Goal: Task Accomplishment & Management: Manage account settings

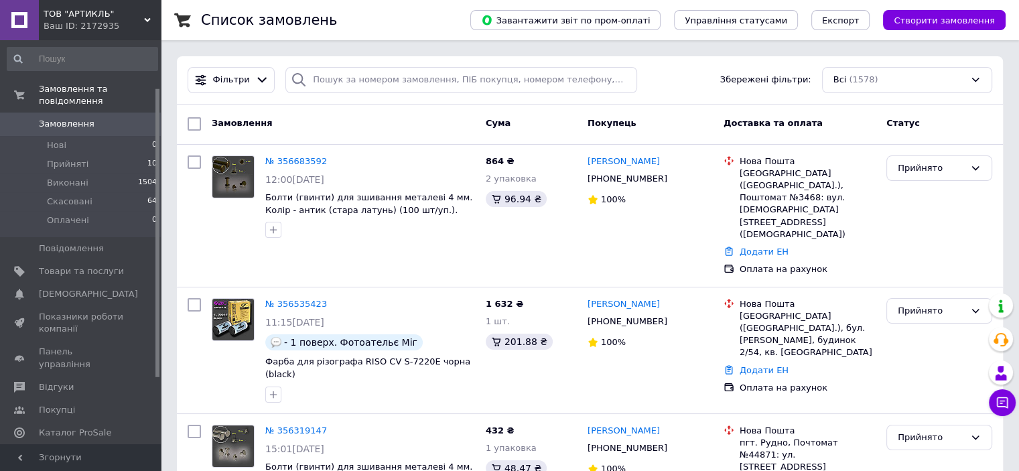
click at [68, 431] on ul "Замовлення та повідомлення Замовлення 0 Нові 0 Прийняті 10 Виконані 1504 Скасов…" at bounding box center [82, 372] width 165 height 588
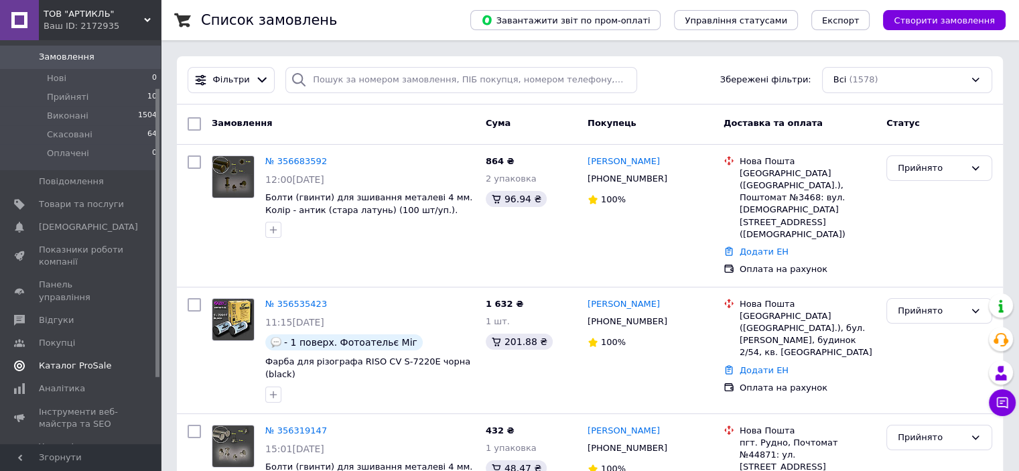
click at [88, 360] on span "Каталог ProSale" at bounding box center [75, 366] width 72 height 12
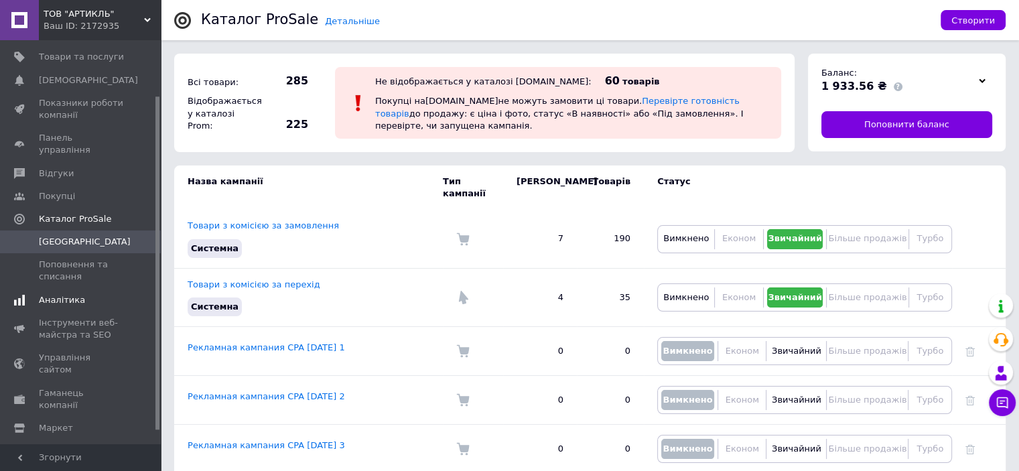
click at [69, 294] on span "Аналітика" at bounding box center [62, 300] width 46 height 12
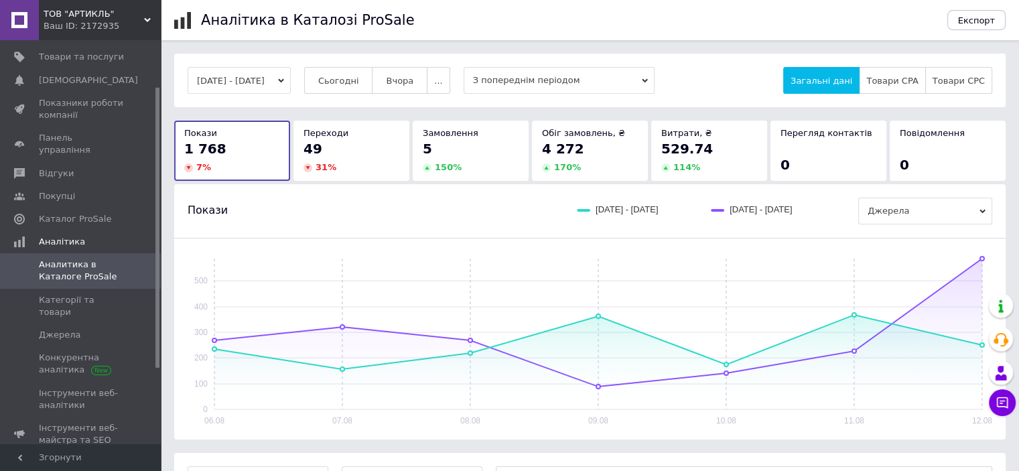
click at [361, 147] on div "49" at bounding box center [352, 148] width 96 height 19
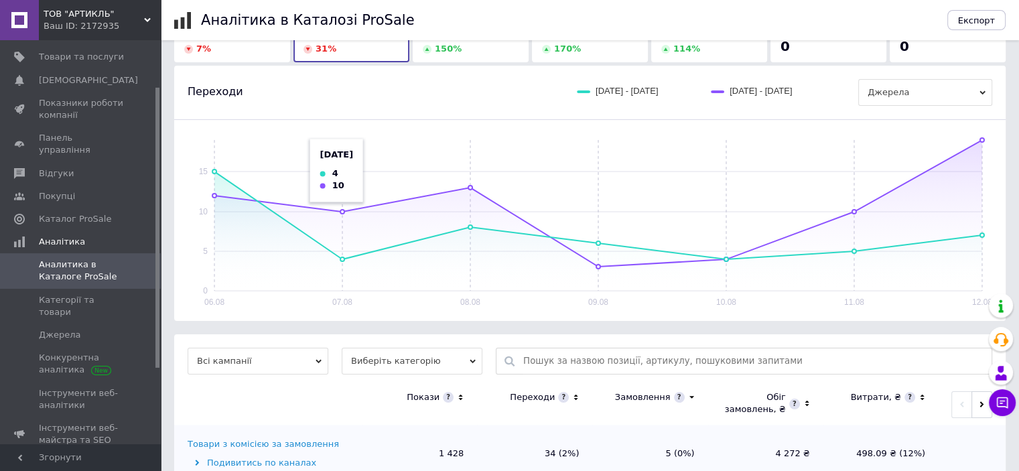
scroll to position [201, 0]
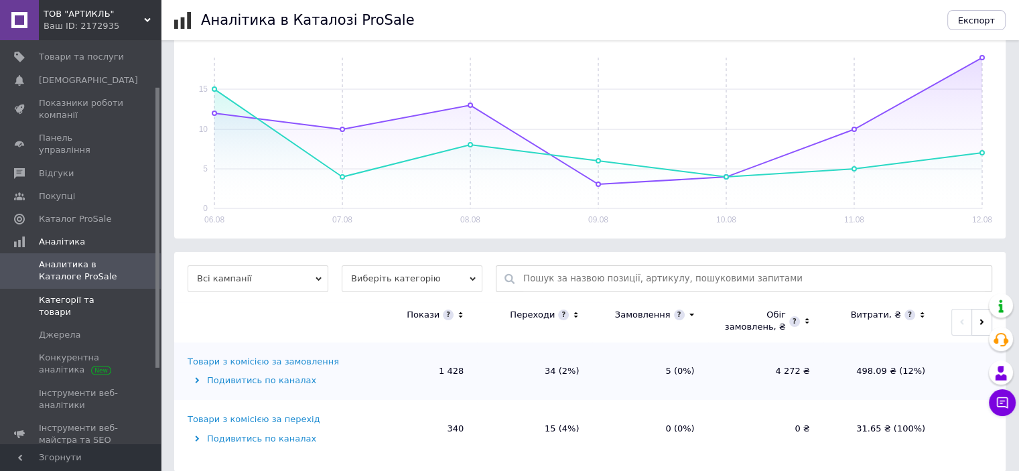
click at [91, 294] on span "Категорії та товари" at bounding box center [81, 306] width 85 height 24
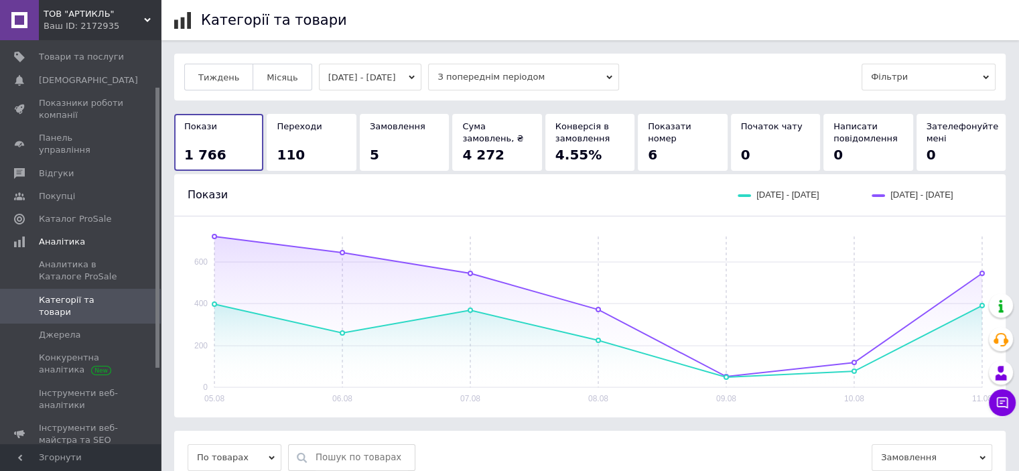
click at [328, 145] on div "110" at bounding box center [311, 154] width 69 height 19
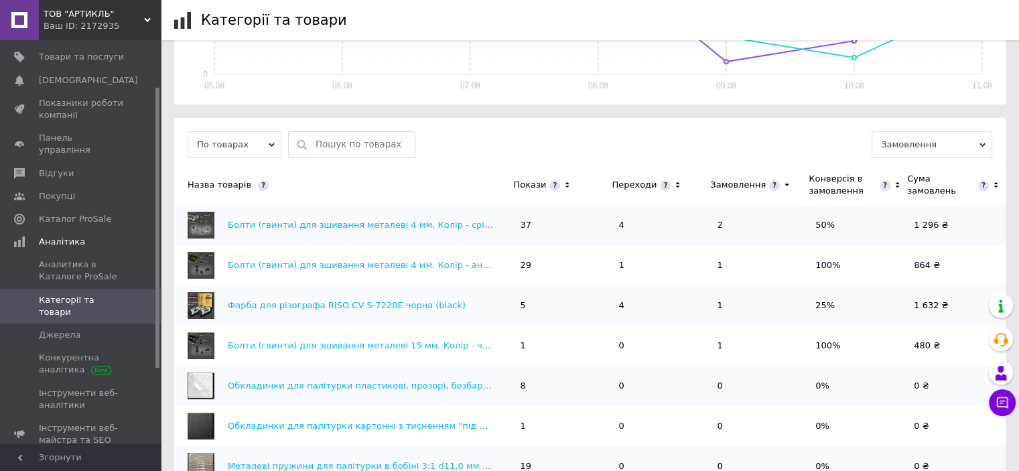
scroll to position [335, 0]
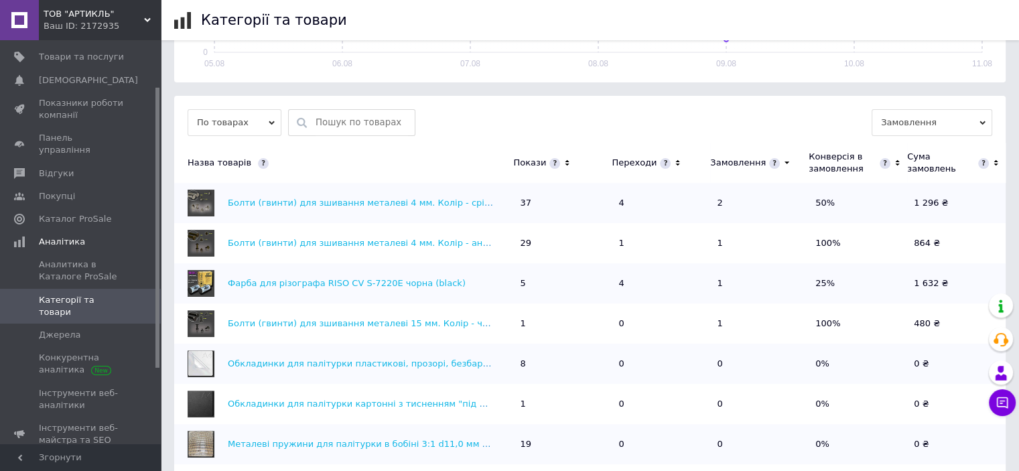
click at [676, 161] on icon at bounding box center [678, 163] width 4 height 6
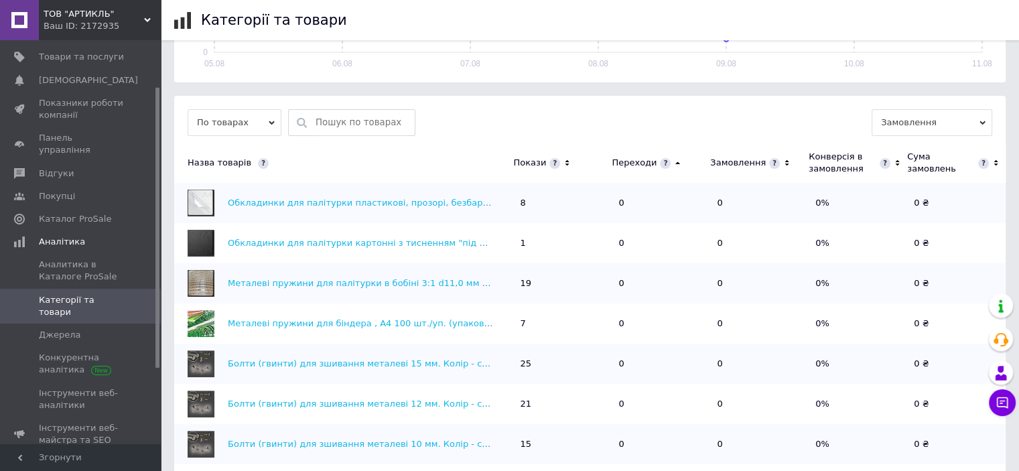
click at [673, 161] on icon at bounding box center [677, 162] width 9 height 11
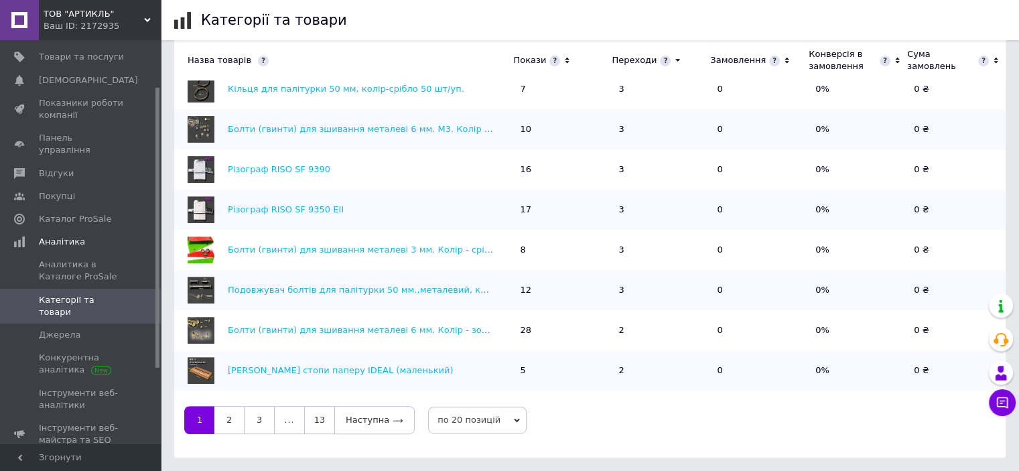
scroll to position [268, 0]
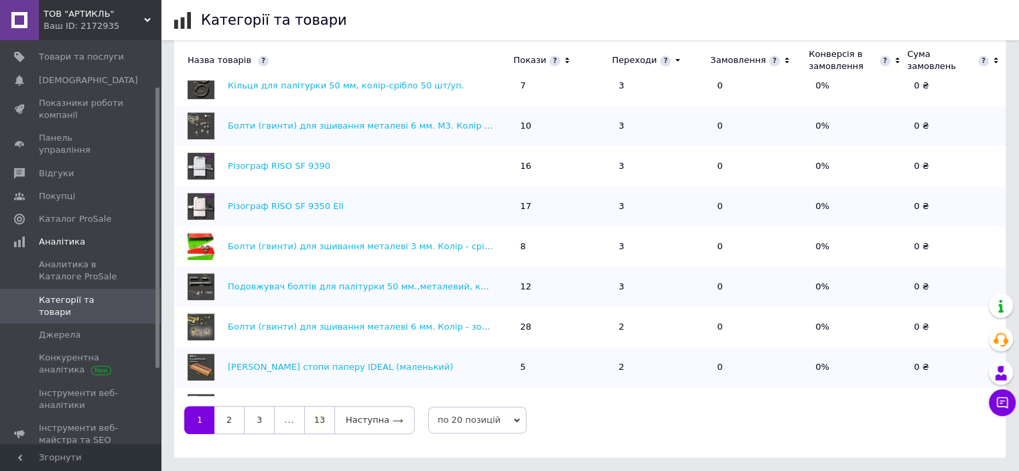
click at [514, 418] on icon at bounding box center [517, 420] width 6 height 6
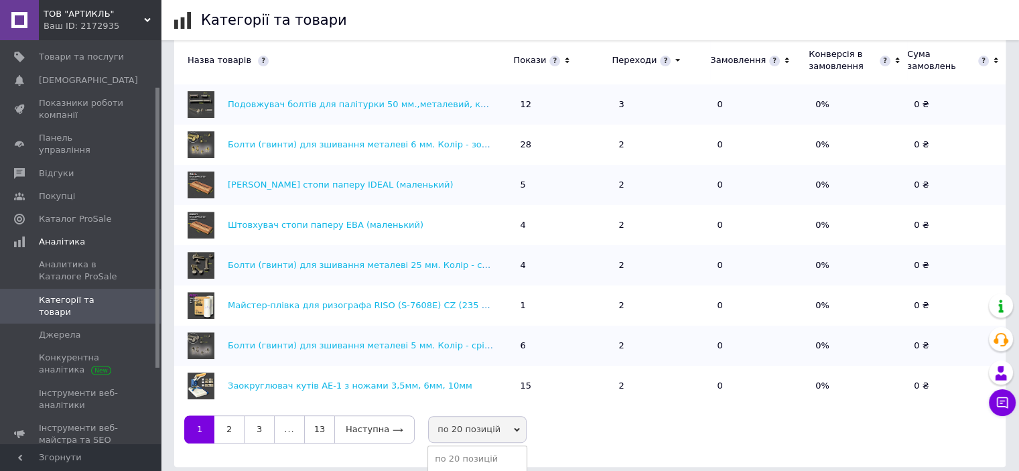
scroll to position [495, 0]
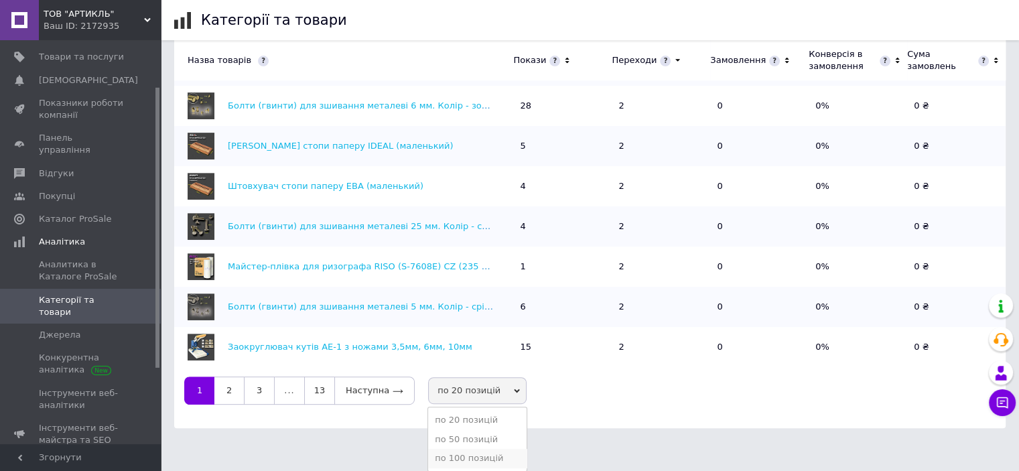
click at [463, 456] on li "по 100 позицій" at bounding box center [477, 458] width 99 height 19
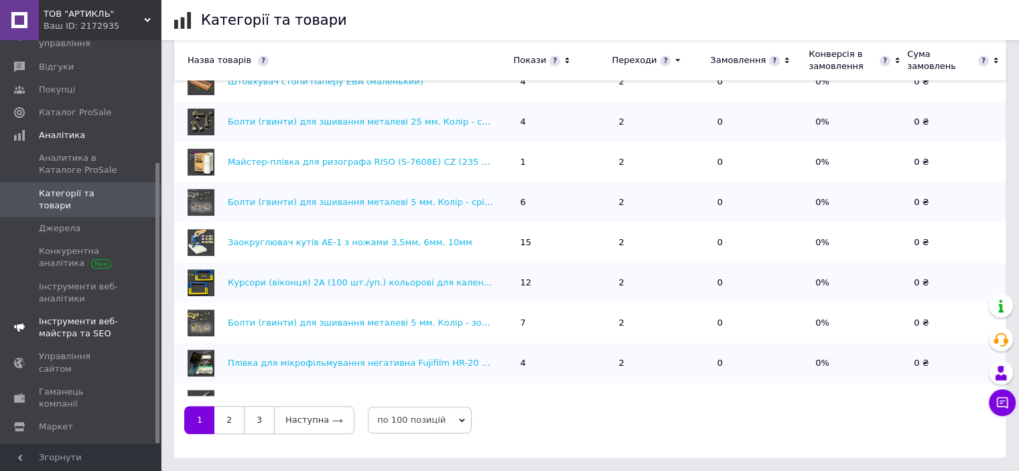
scroll to position [176, 0]
click at [68, 441] on span "Налаштування" at bounding box center [73, 447] width 68 height 12
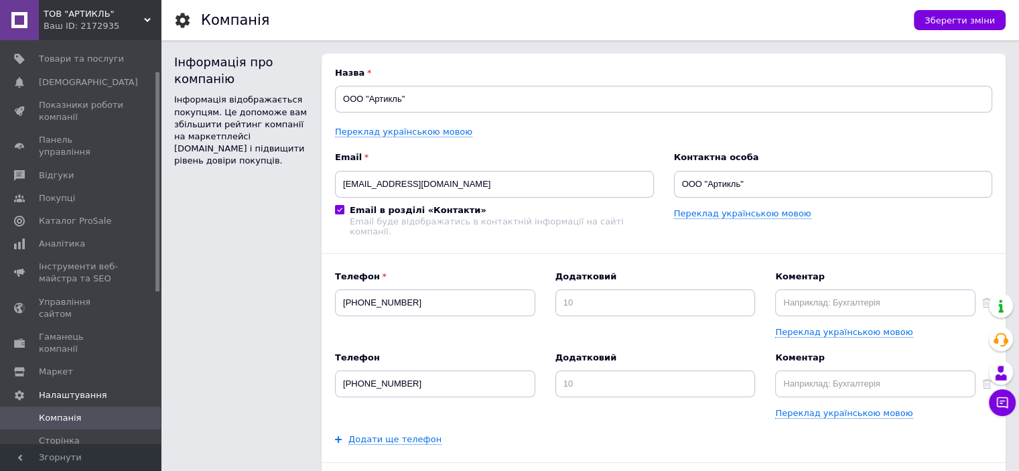
scroll to position [42, 0]
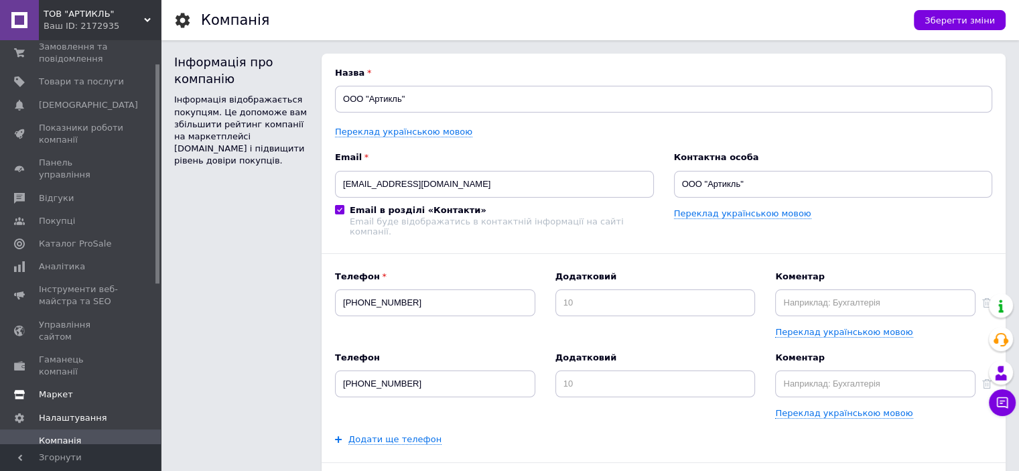
click at [48, 389] on span "Маркет" at bounding box center [56, 395] width 34 height 12
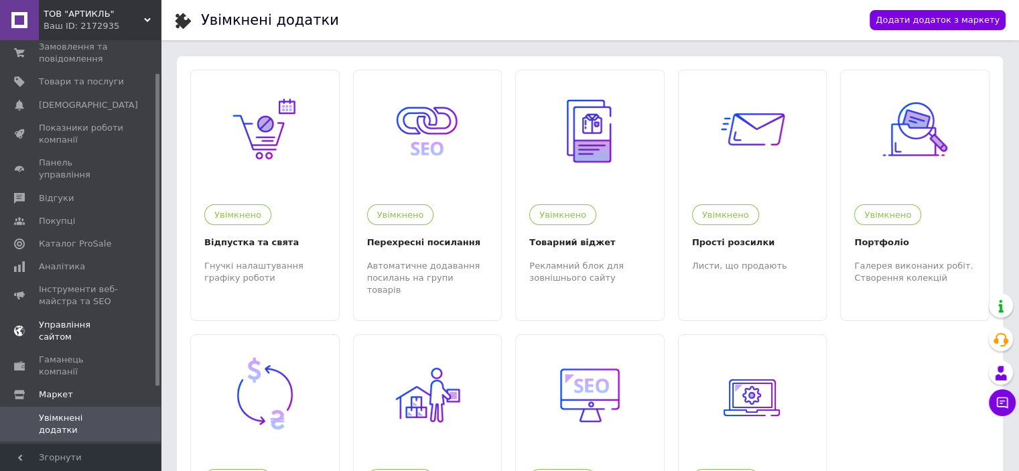
click at [48, 319] on span "Управління сайтом" at bounding box center [81, 331] width 85 height 24
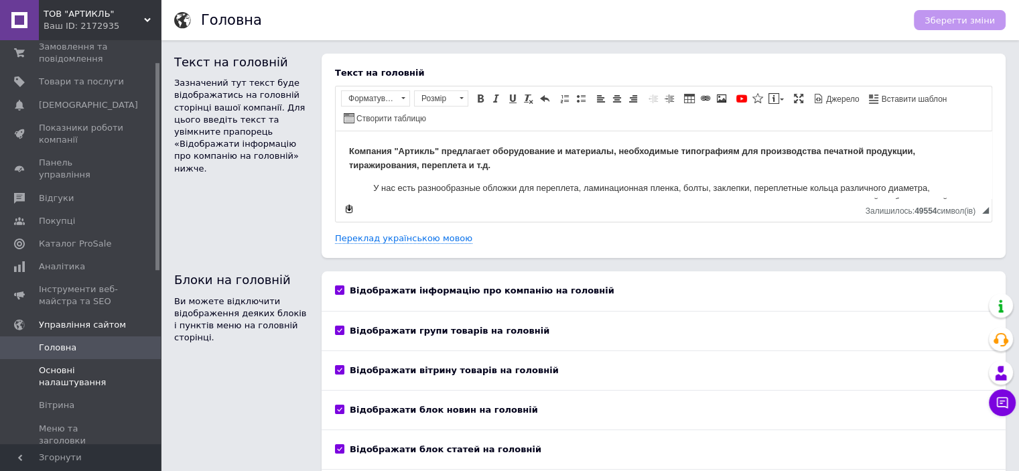
click at [58, 368] on span "Основні налаштування" at bounding box center [81, 377] width 85 height 24
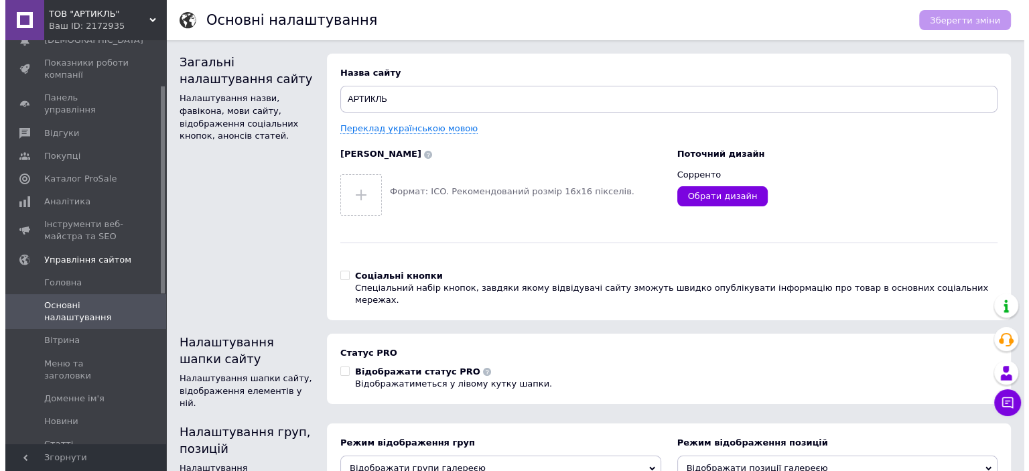
scroll to position [109, 0]
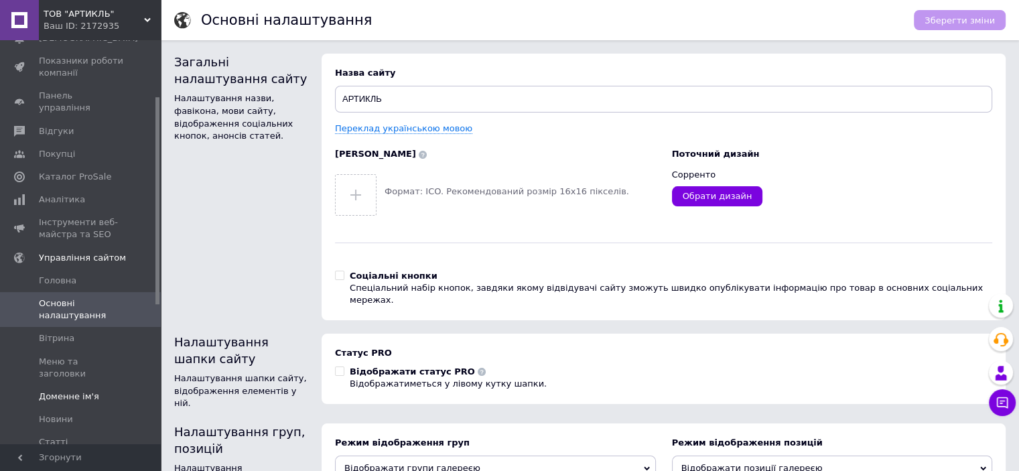
click at [54, 391] on span "Доменне ім'я" at bounding box center [69, 397] width 60 height 12
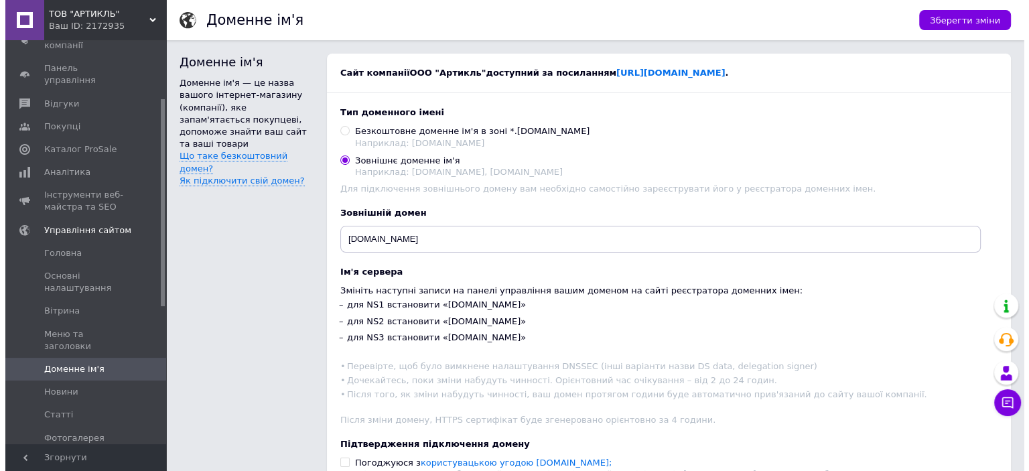
scroll to position [113, 0]
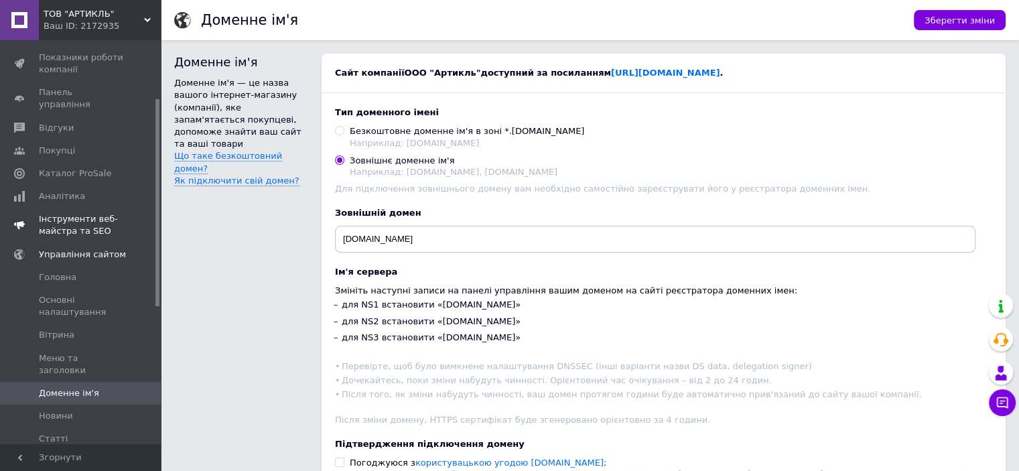
click at [58, 213] on span "Інструменти веб-майстра та SEO" at bounding box center [81, 225] width 85 height 24
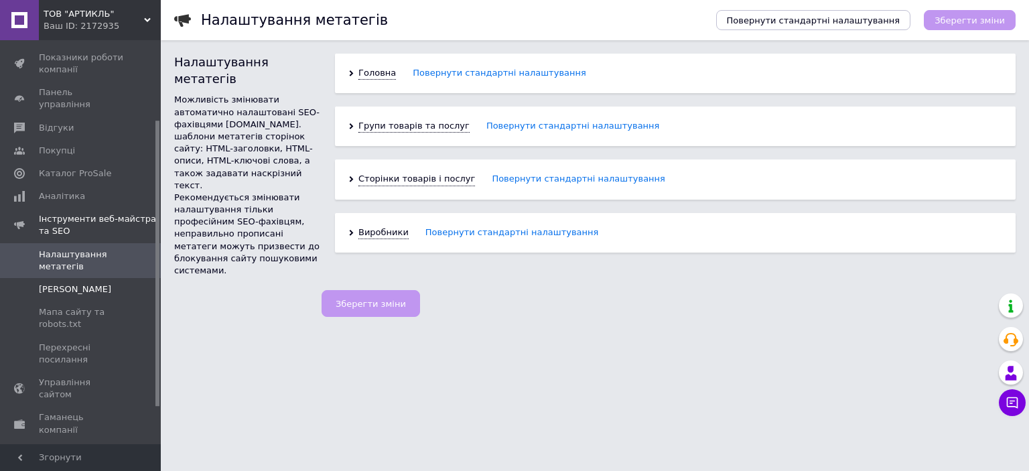
click at [60, 283] on span "[PERSON_NAME]" at bounding box center [75, 289] width 72 height 12
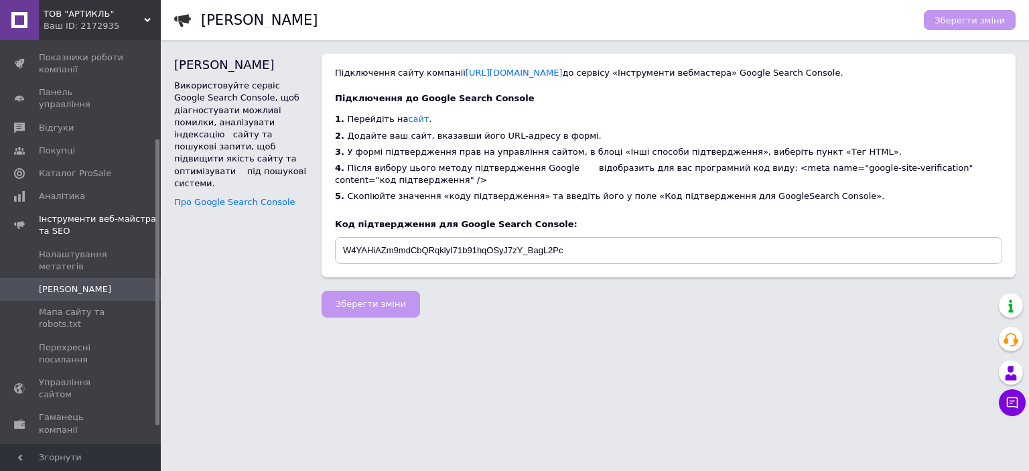
scroll to position [166, 0]
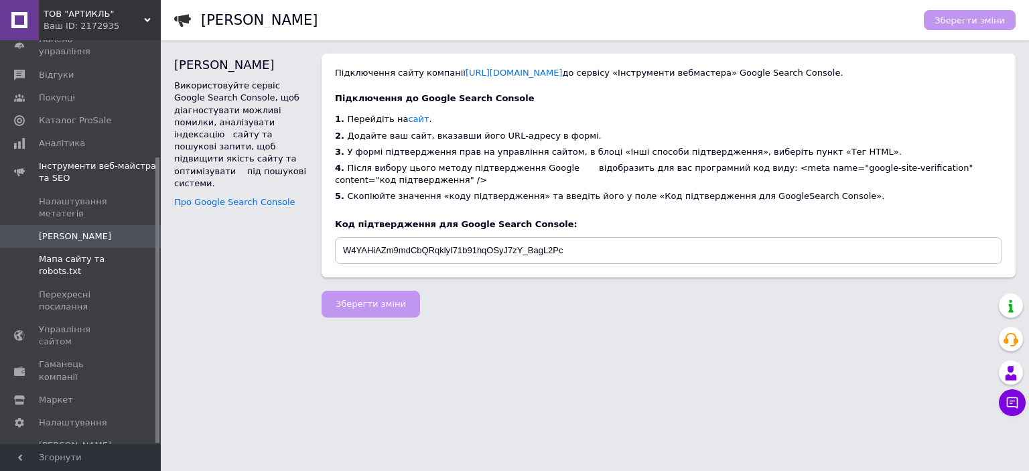
click at [57, 260] on span "Мапа сайту та robots.txt" at bounding box center [81, 265] width 85 height 24
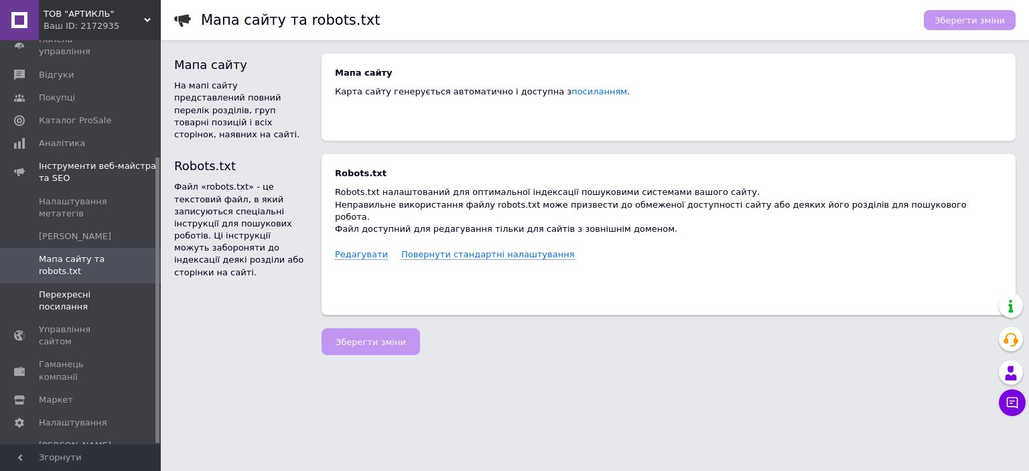
click at [52, 294] on span "Перехресні посилання" at bounding box center [81, 301] width 85 height 24
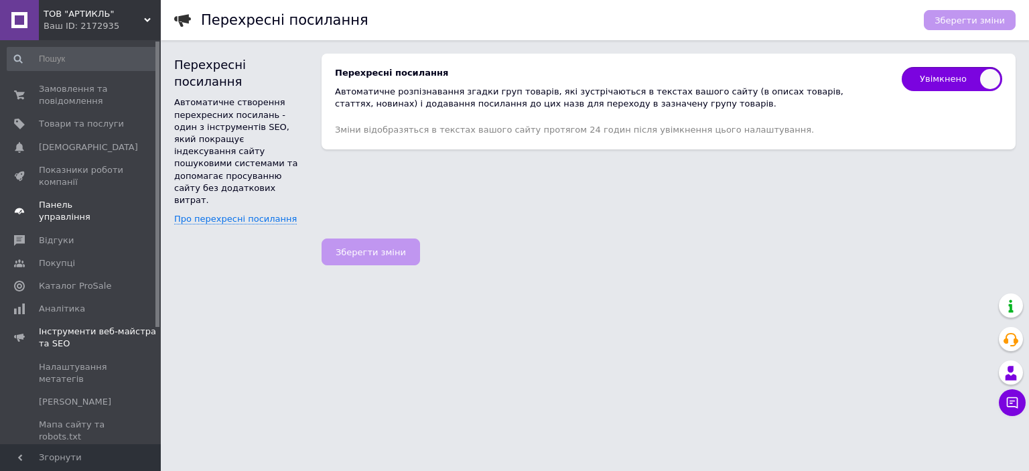
click at [49, 203] on span "Панель управління" at bounding box center [81, 211] width 85 height 24
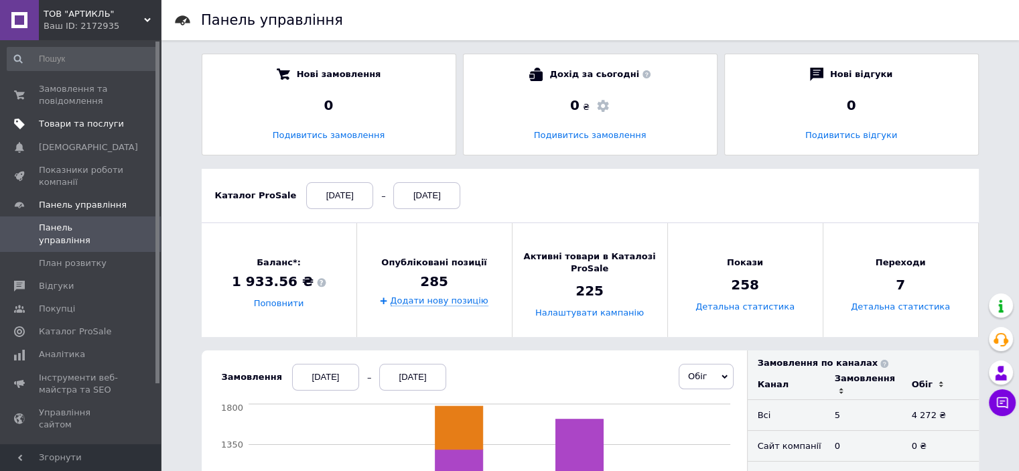
click at [86, 123] on span "Товари та послуги" at bounding box center [81, 124] width 85 height 12
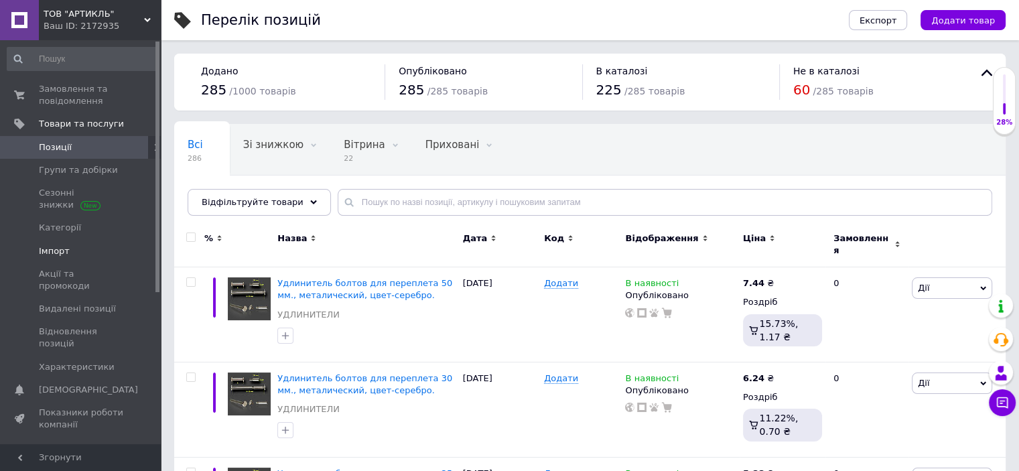
click at [51, 251] on span "Імпорт" at bounding box center [54, 251] width 31 height 12
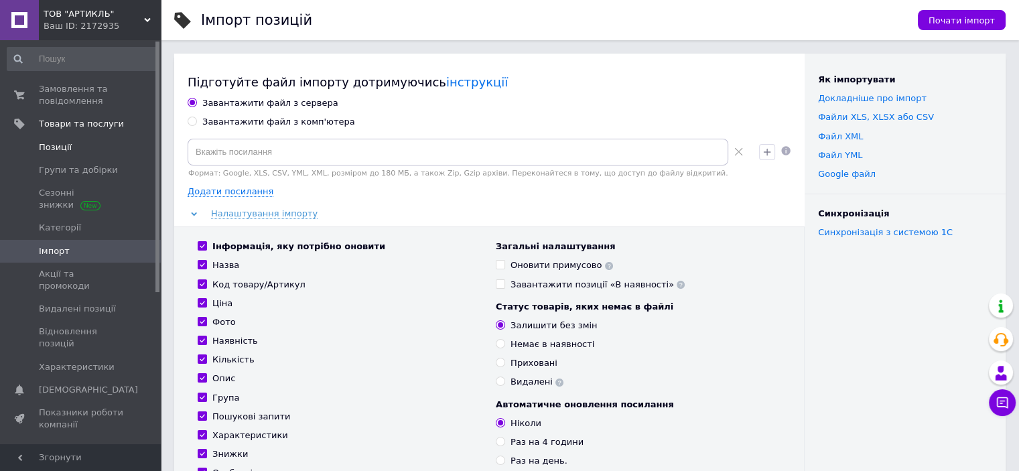
click at [55, 146] on span "Позиції" at bounding box center [55, 147] width 33 height 12
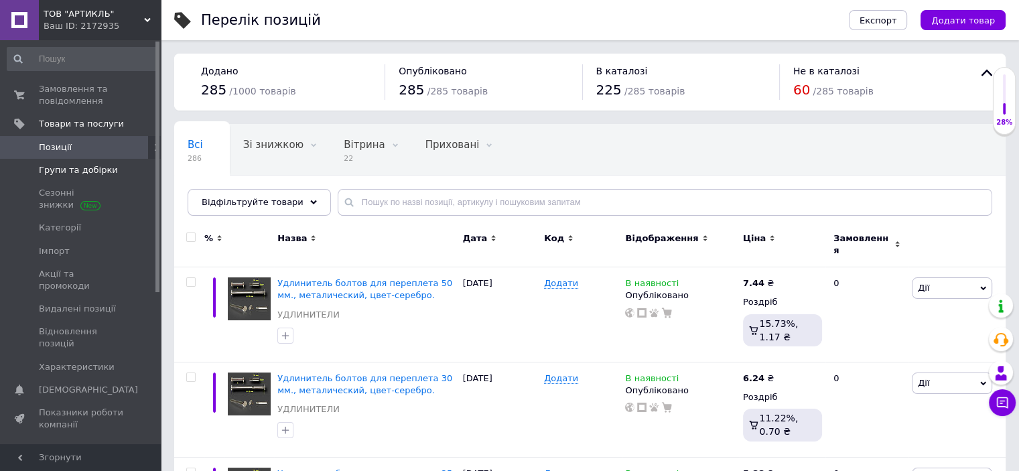
click at [51, 171] on span "Групи та добірки" at bounding box center [78, 170] width 79 height 12
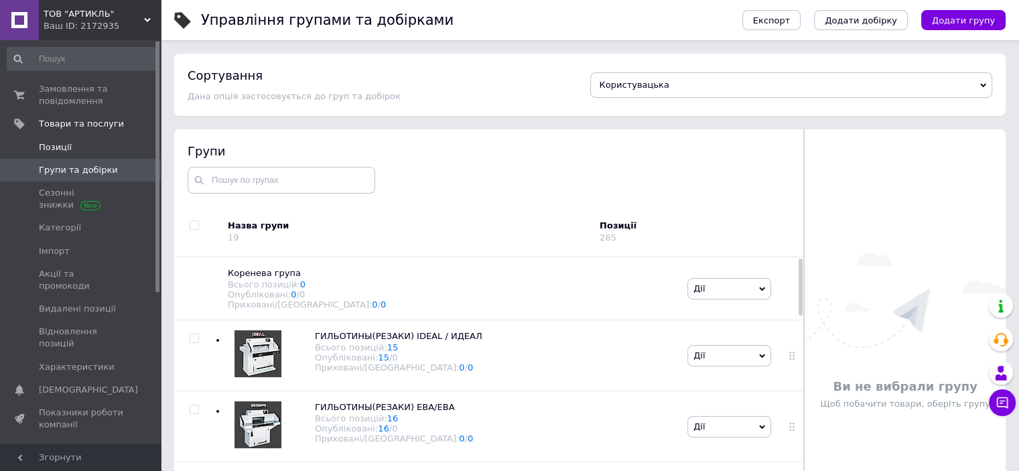
click at [55, 143] on span "Позиції" at bounding box center [55, 147] width 33 height 12
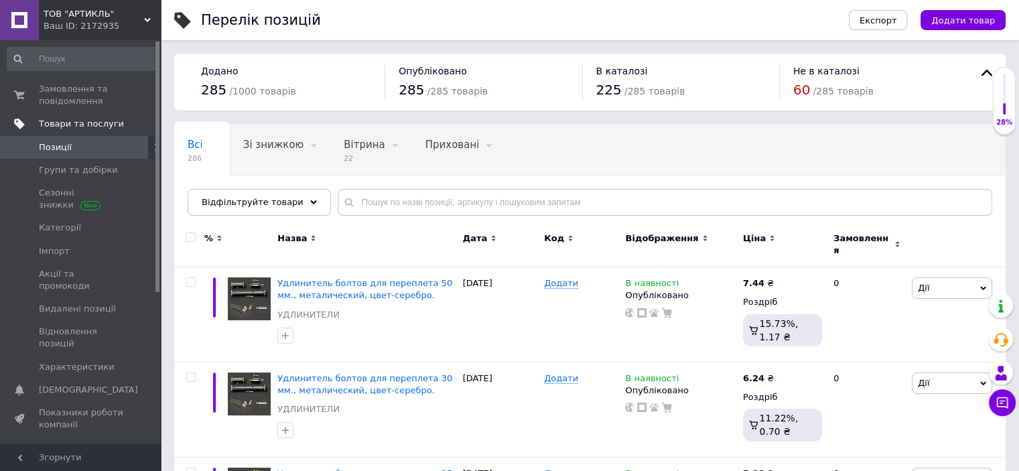
click at [56, 123] on span "Товари та послуги" at bounding box center [81, 124] width 85 height 12
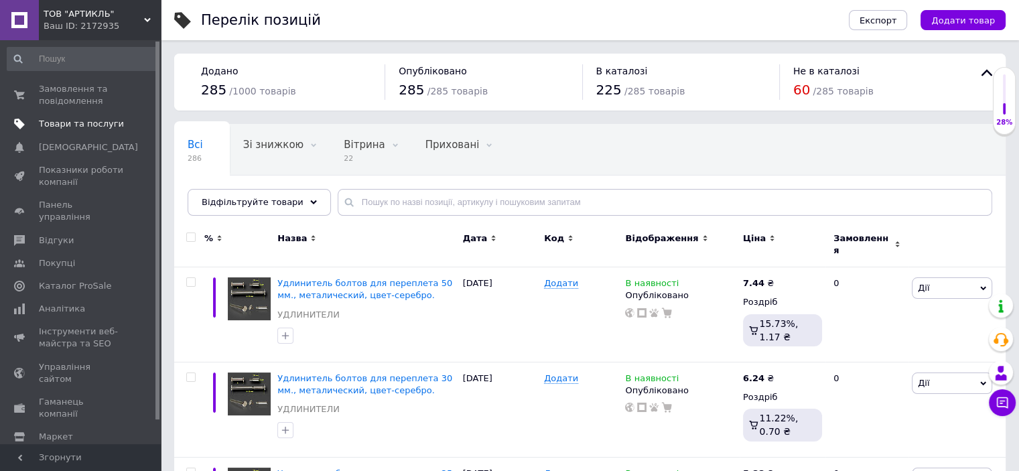
click at [54, 123] on span "Товари та послуги" at bounding box center [81, 124] width 85 height 12
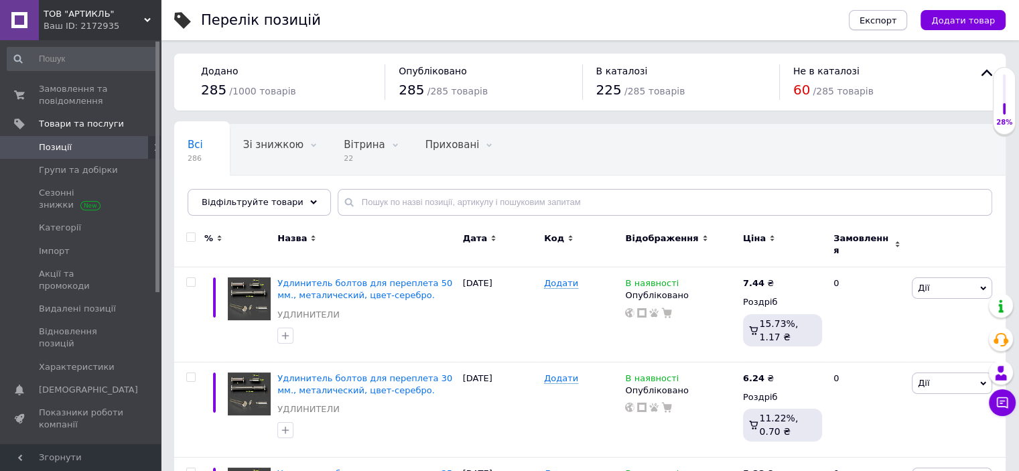
click at [887, 19] on span "Експорт" at bounding box center [879, 20] width 38 height 10
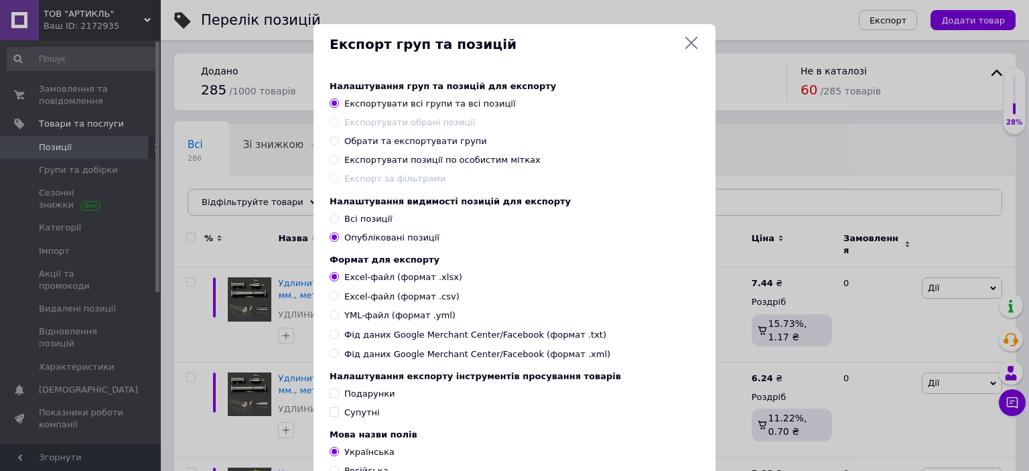
click at [334, 222] on input "Всі позиції" at bounding box center [334, 218] width 9 height 9
radio input "true"
click at [332, 319] on input "YML-файл (формат .yml)" at bounding box center [334, 314] width 9 height 9
radio input "true"
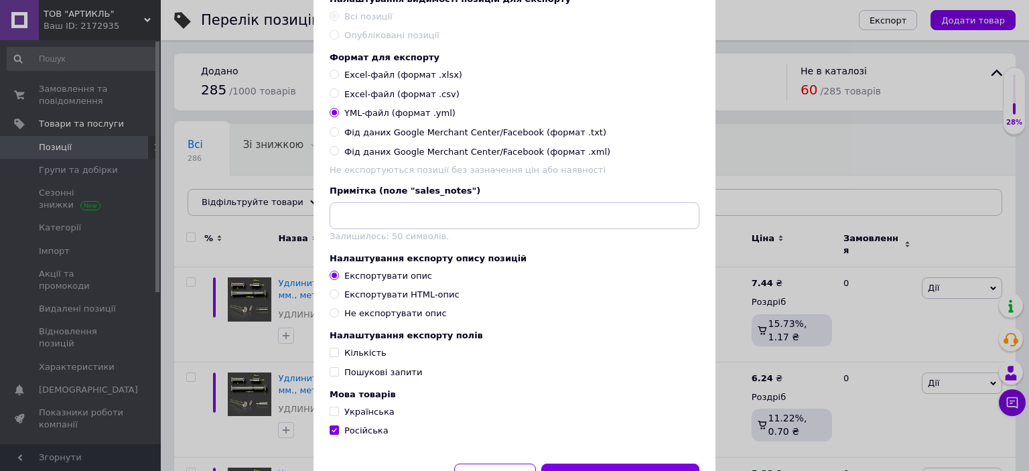
scroll to position [268, 0]
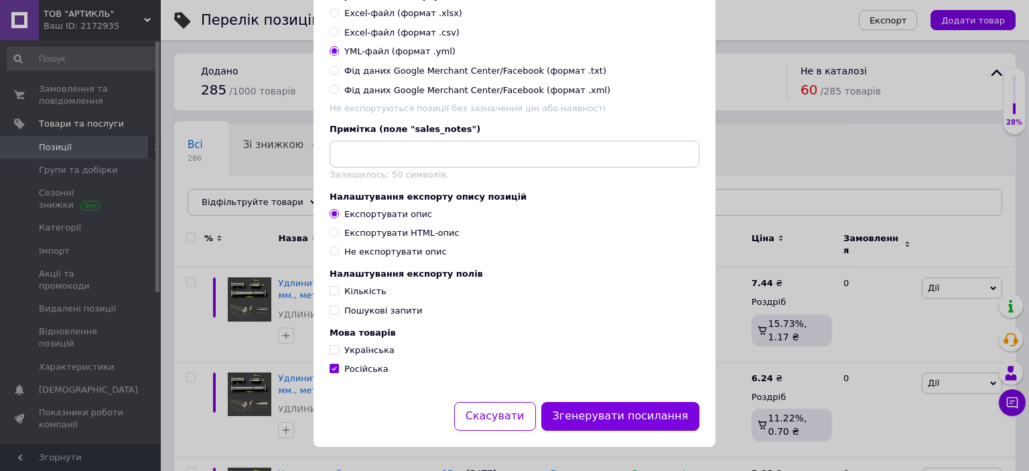
click at [332, 237] on input "Експортувати HTML-опис" at bounding box center [334, 232] width 9 height 9
radio input "true"
click at [628, 417] on button "Згенерувати посилання" at bounding box center [620, 416] width 159 height 29
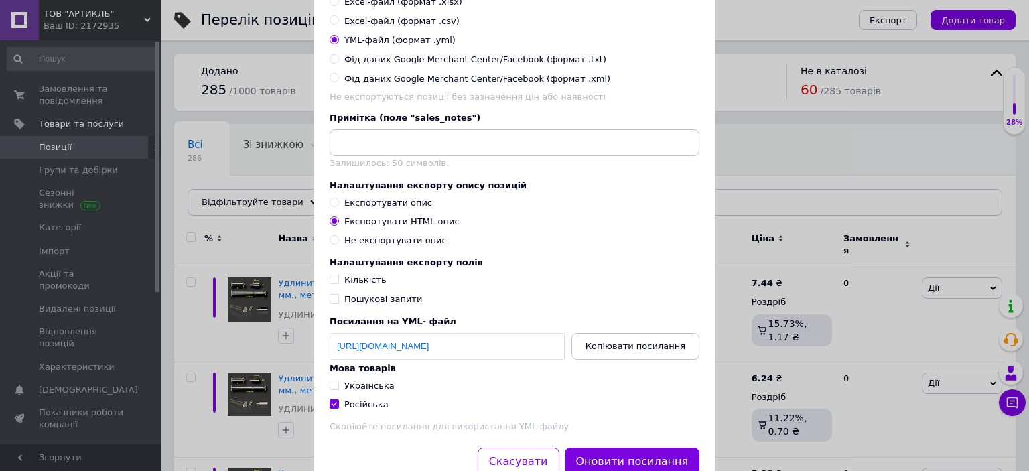
scroll to position [342, 0]
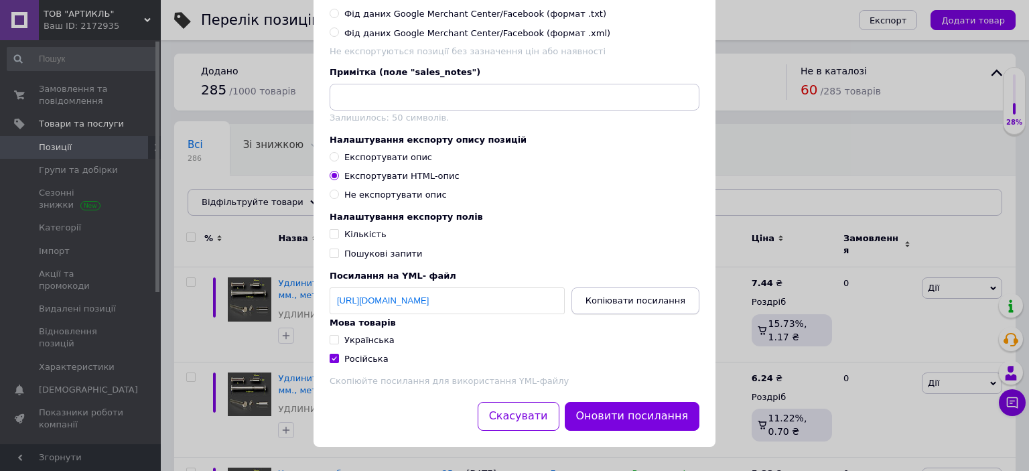
click at [625, 298] on span "Копіювати посилання" at bounding box center [636, 301] width 100 height 10
click at [332, 336] on input "Українська" at bounding box center [334, 339] width 9 height 9
checkbox input "true"
click at [332, 354] on input "Російська" at bounding box center [334, 358] width 9 height 9
checkbox input "false"
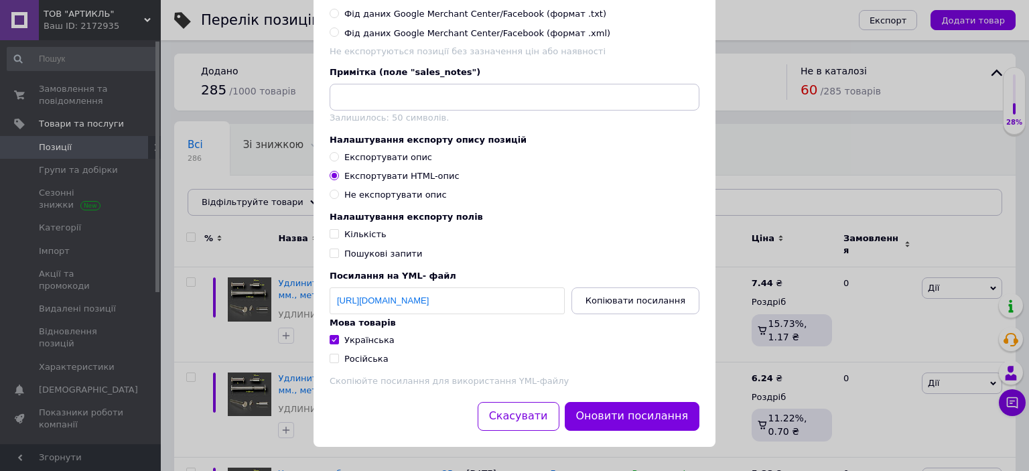
scroll to position [335, 0]
click at [642, 422] on button "Оновити посилання" at bounding box center [632, 416] width 135 height 29
click at [618, 304] on span "Копіювати посилання" at bounding box center [636, 301] width 100 height 10
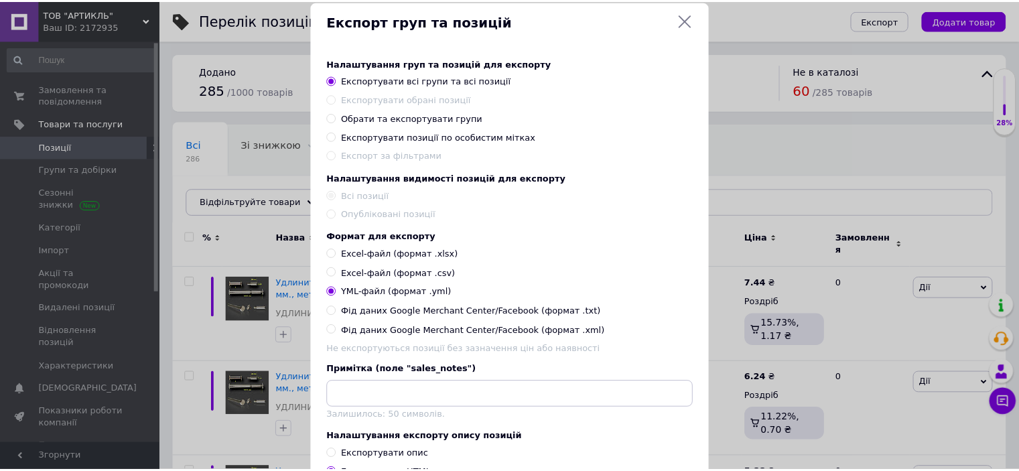
scroll to position [0, 0]
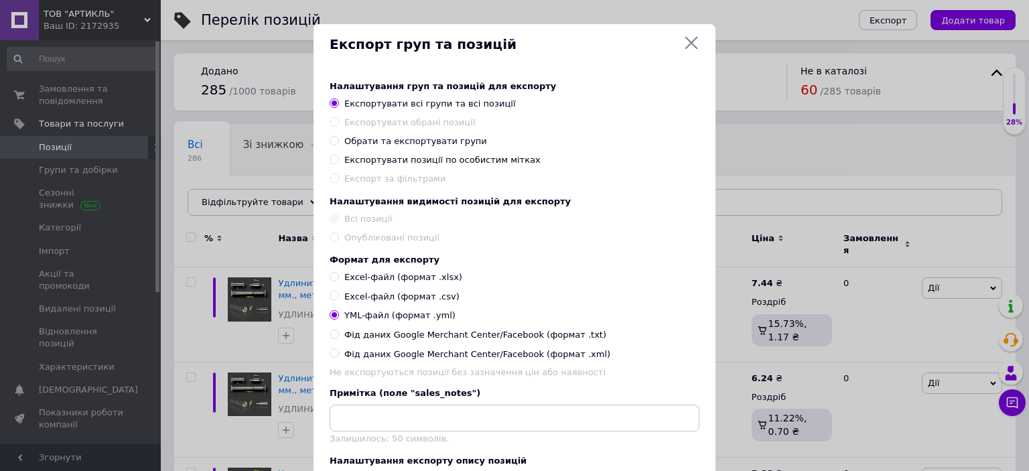
click at [688, 42] on icon at bounding box center [692, 43] width 13 height 13
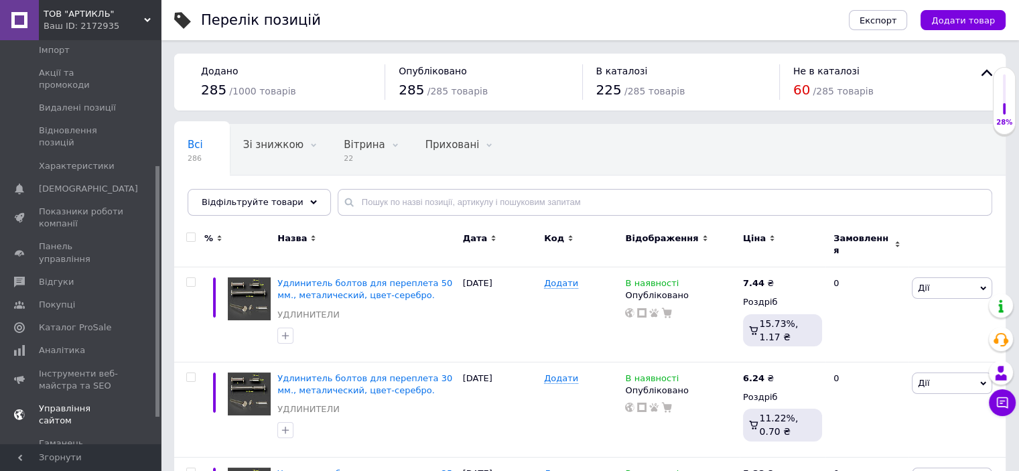
scroll to position [244, 0]
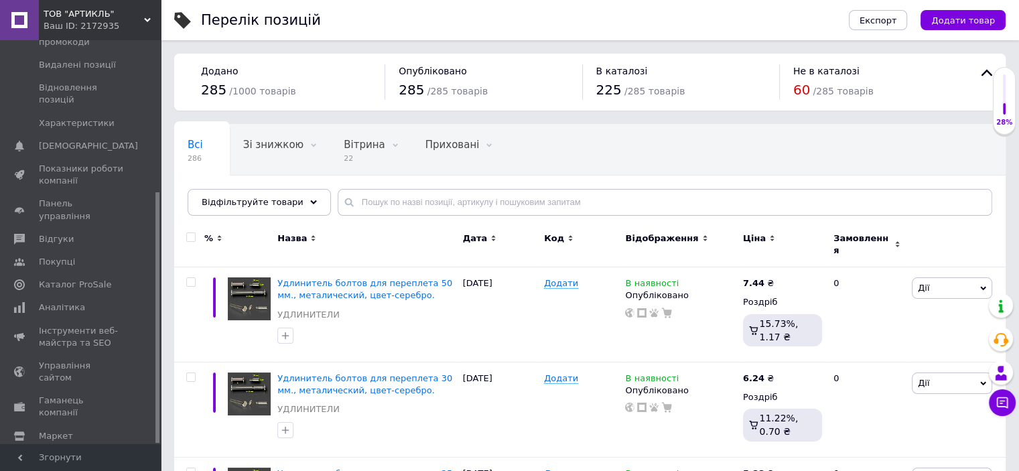
click at [103, 453] on span "Налаштування" at bounding box center [81, 459] width 85 height 12
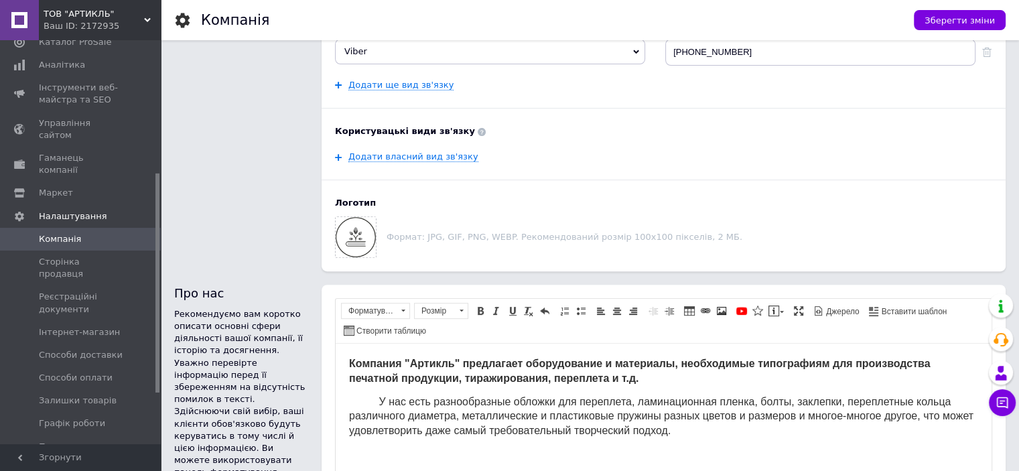
scroll to position [469, 0]
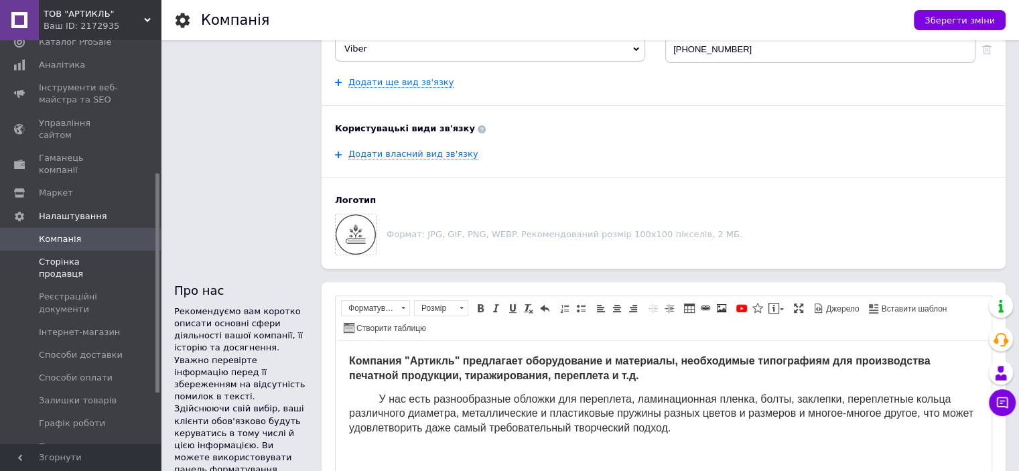
click at [100, 256] on span "Сторінка продавця" at bounding box center [81, 268] width 85 height 24
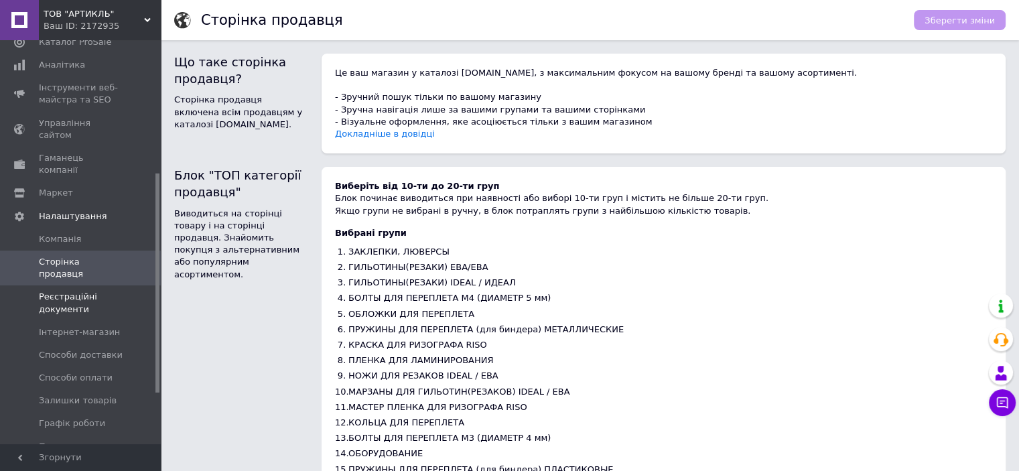
click at [75, 291] on span "Реєстраційні документи" at bounding box center [81, 303] width 85 height 24
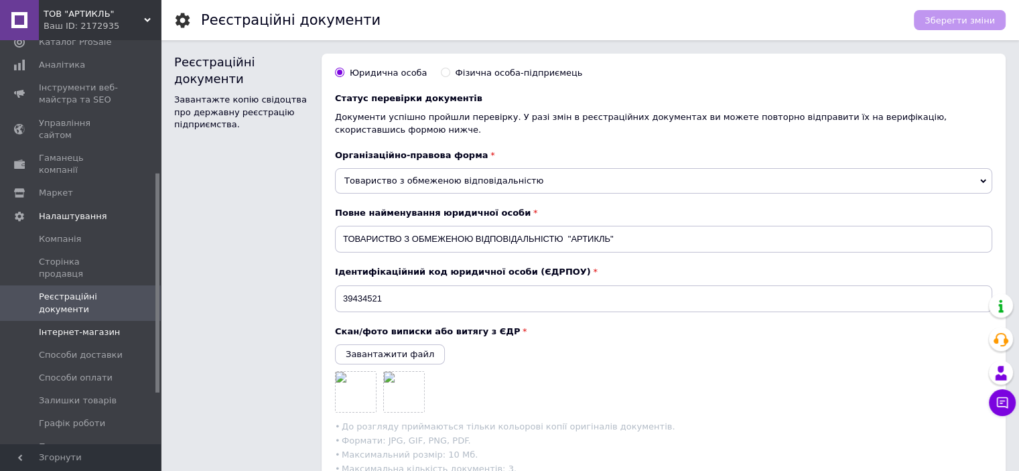
click at [74, 326] on span "Інтернет-магазин" at bounding box center [79, 332] width 81 height 12
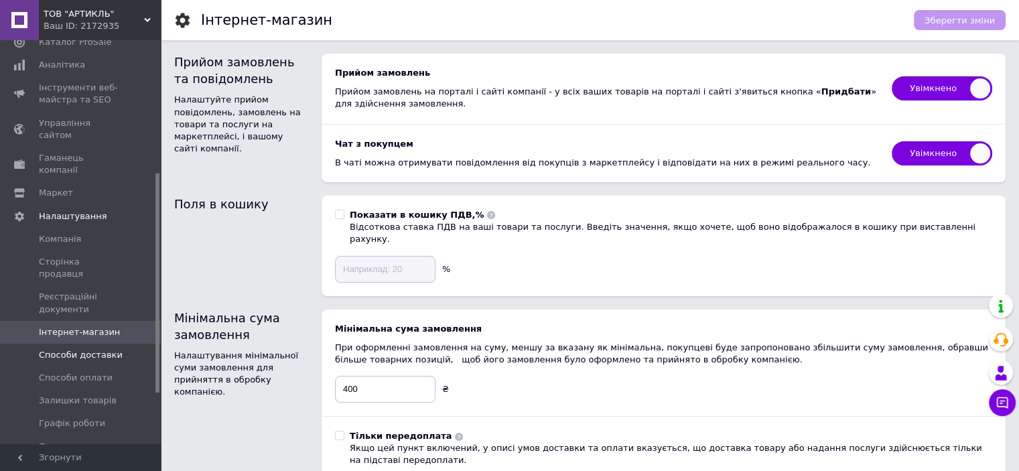
click at [72, 349] on span "Способи доставки" at bounding box center [81, 355] width 84 height 12
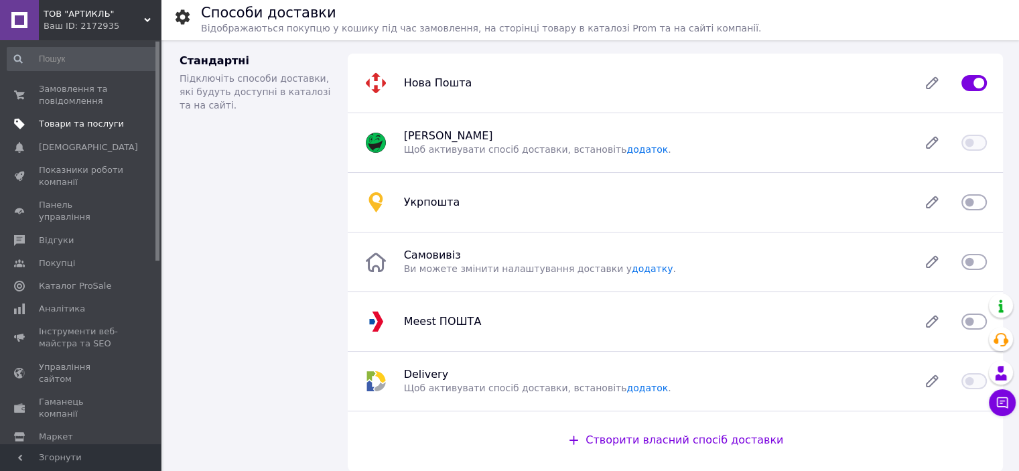
click at [86, 122] on span "Товари та послуги" at bounding box center [81, 124] width 85 height 12
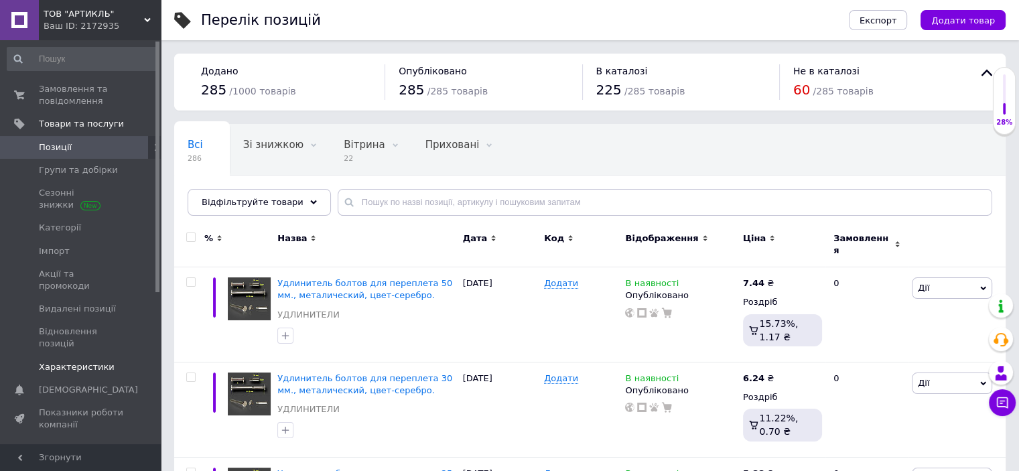
click at [62, 361] on span "Характеристики" at bounding box center [77, 367] width 76 height 12
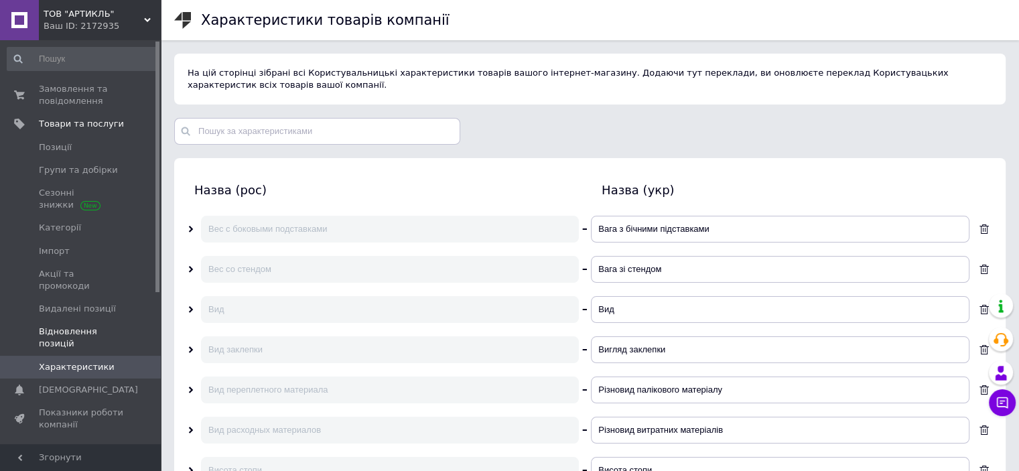
click at [63, 326] on span "Відновлення позицій" at bounding box center [81, 338] width 85 height 24
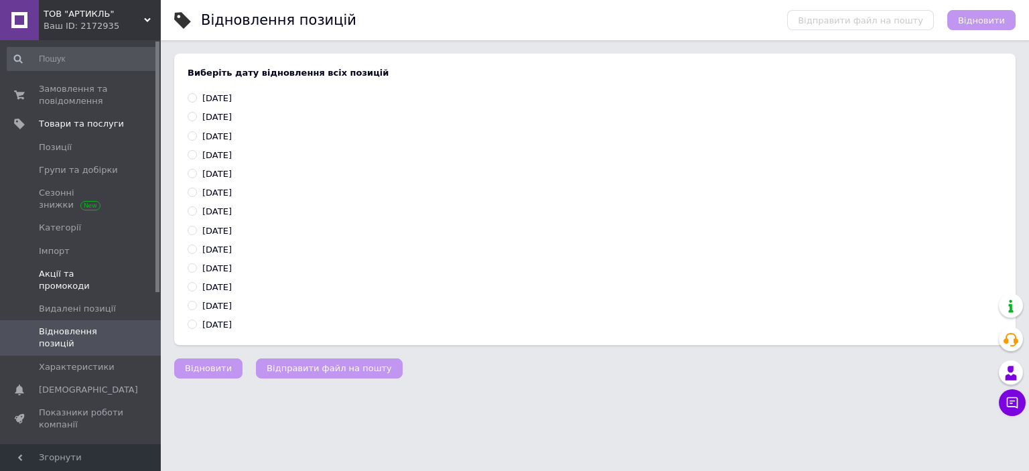
click at [62, 270] on span "Акції та промокоди" at bounding box center [81, 280] width 85 height 24
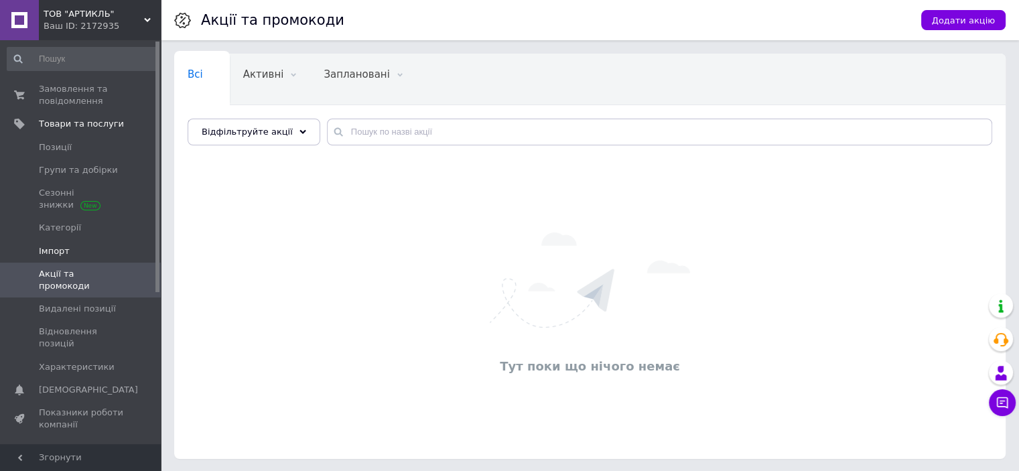
click at [52, 247] on span "Імпорт" at bounding box center [54, 251] width 31 height 12
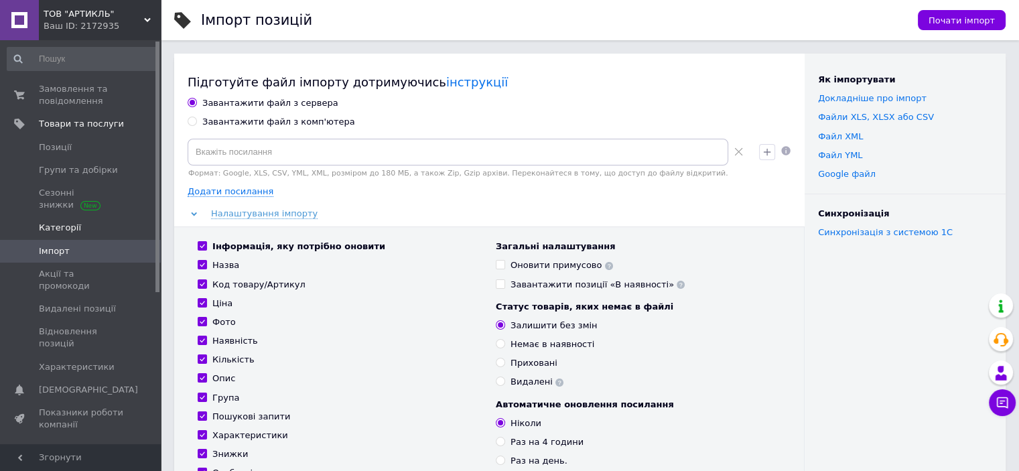
click at [52, 224] on span "Категорії" at bounding box center [60, 228] width 42 height 12
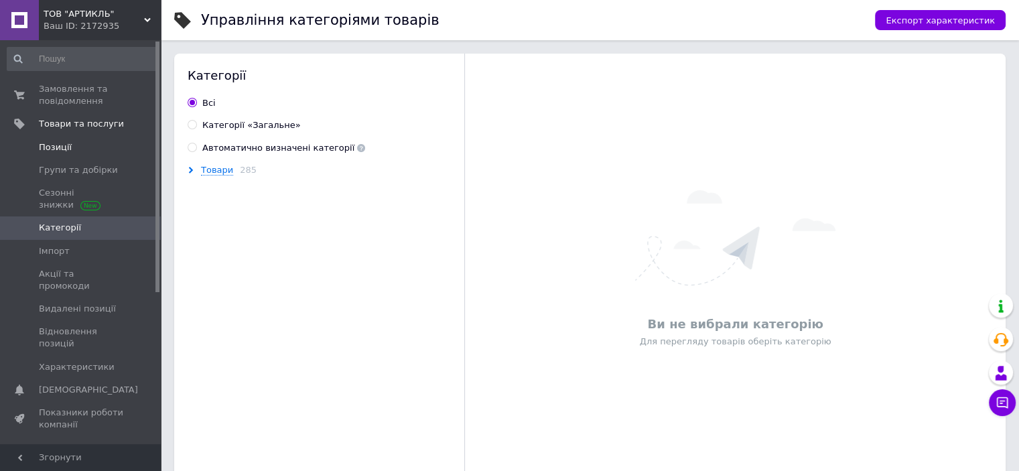
click at [54, 144] on span "Позиції" at bounding box center [55, 147] width 33 height 12
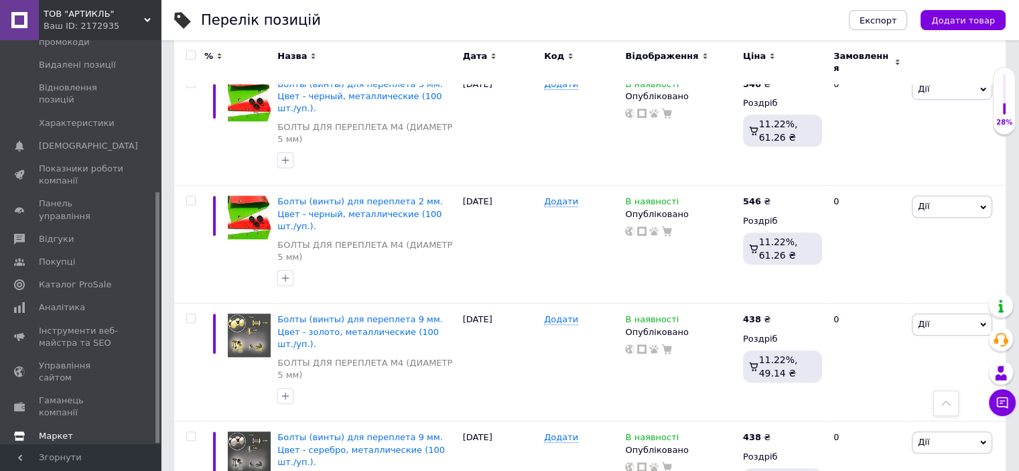
scroll to position [1072, 0]
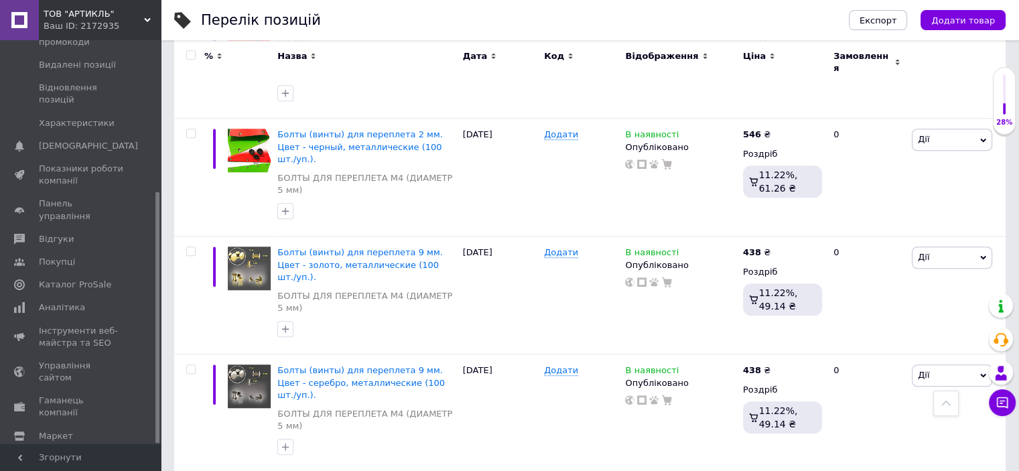
click at [60, 453] on span "Налаштування" at bounding box center [73, 459] width 68 height 12
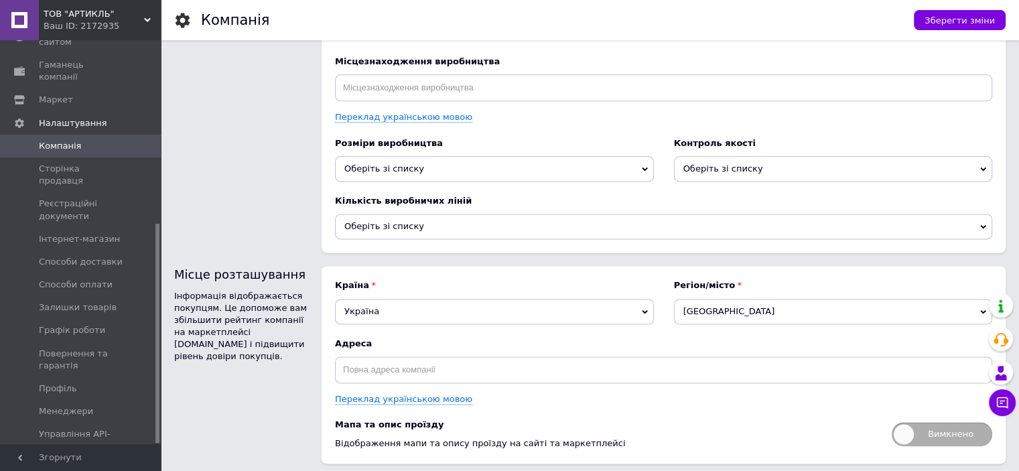
scroll to position [1778, 0]
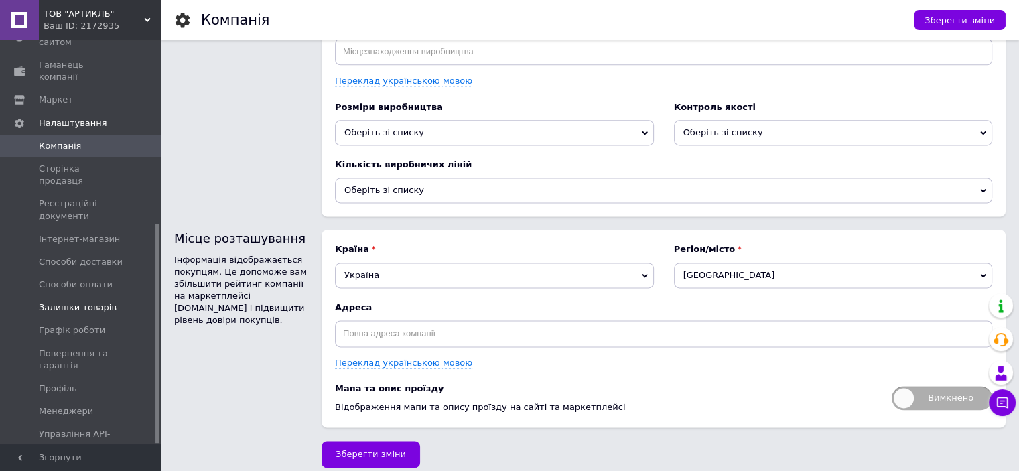
click at [66, 302] on span "Залишки товарів" at bounding box center [78, 308] width 78 height 12
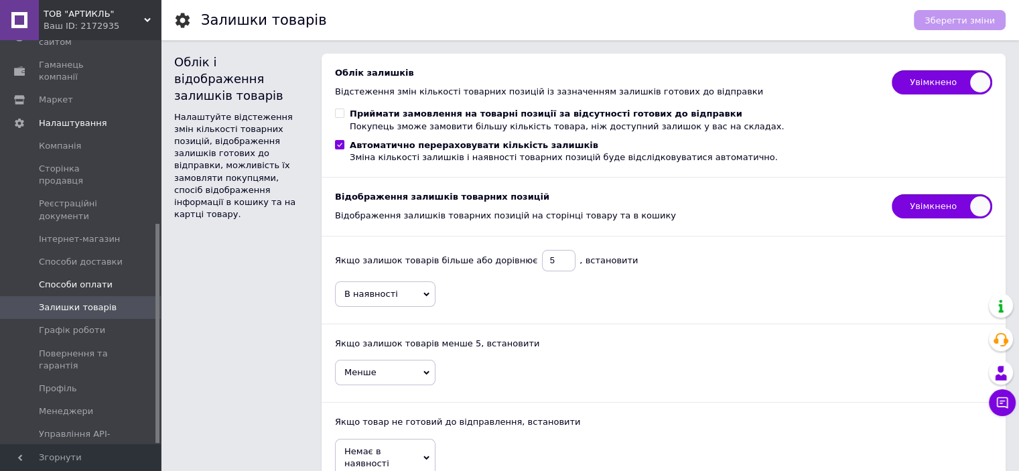
click at [86, 279] on span "Способи оплати" at bounding box center [76, 285] width 74 height 12
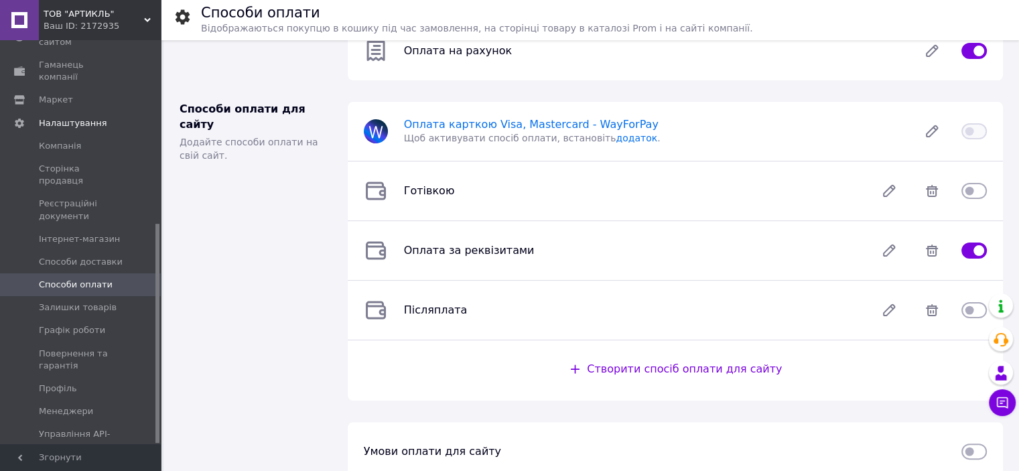
scroll to position [235, 0]
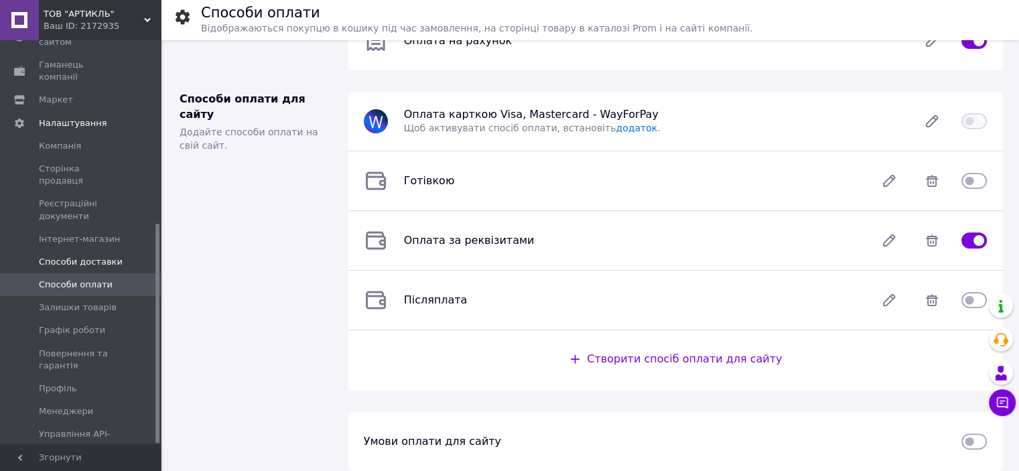
click at [94, 256] on span "Способи доставки" at bounding box center [81, 262] width 84 height 12
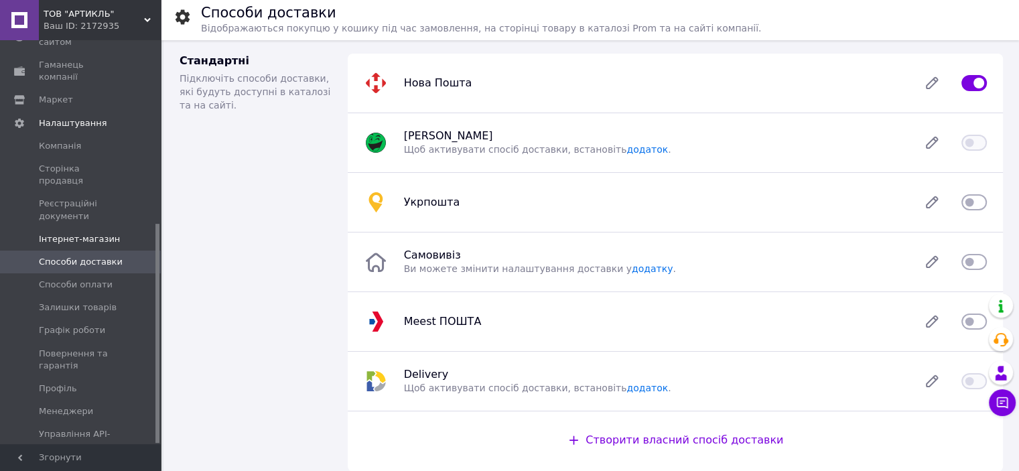
click at [79, 233] on span "Інтернет-магазин" at bounding box center [79, 239] width 81 height 12
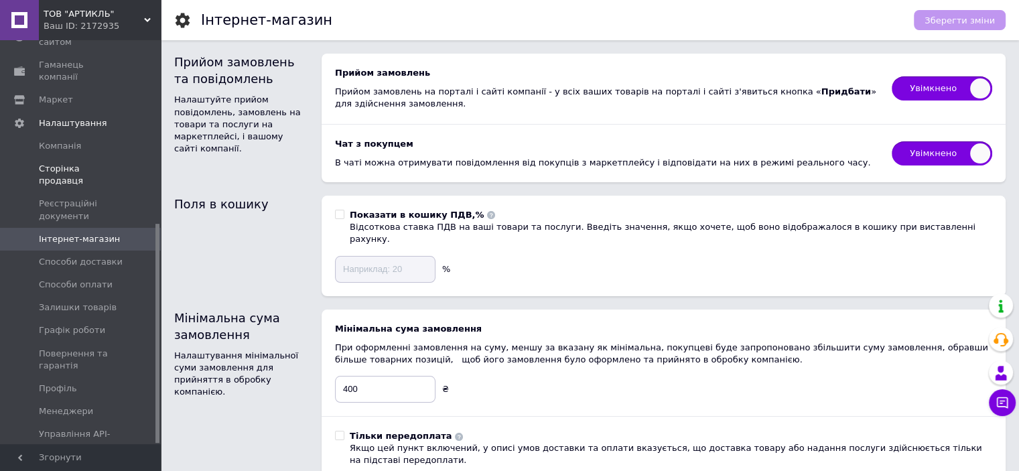
click at [80, 163] on span "Сторінка продавця" at bounding box center [81, 175] width 85 height 24
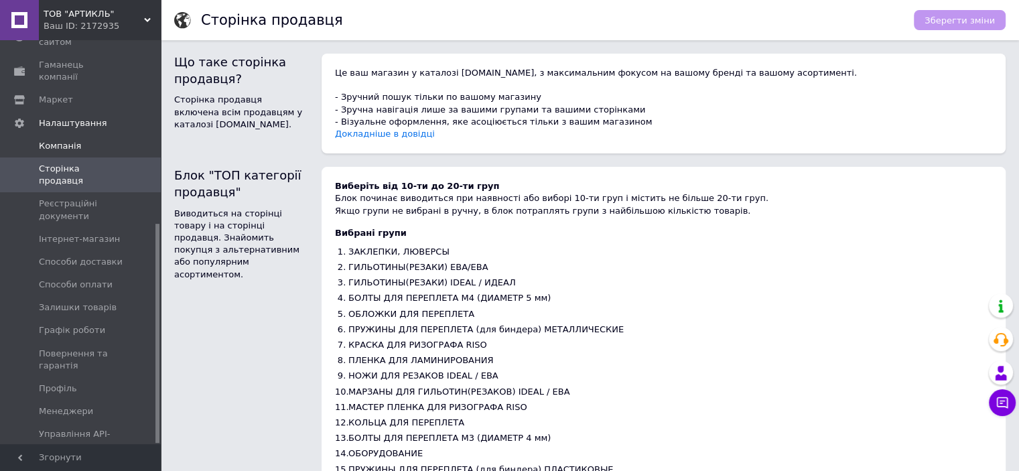
click at [59, 140] on span "Компанія" at bounding box center [60, 146] width 42 height 12
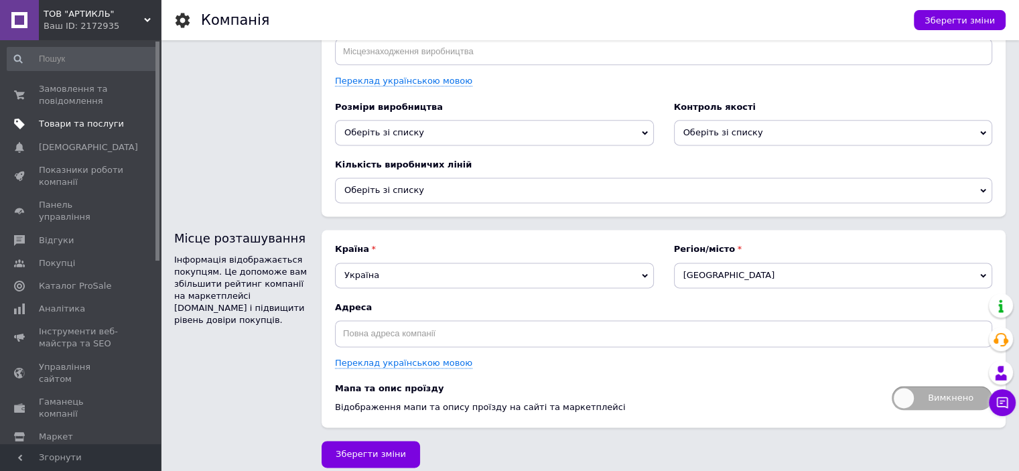
click at [60, 120] on span "Товари та послуги" at bounding box center [81, 124] width 85 height 12
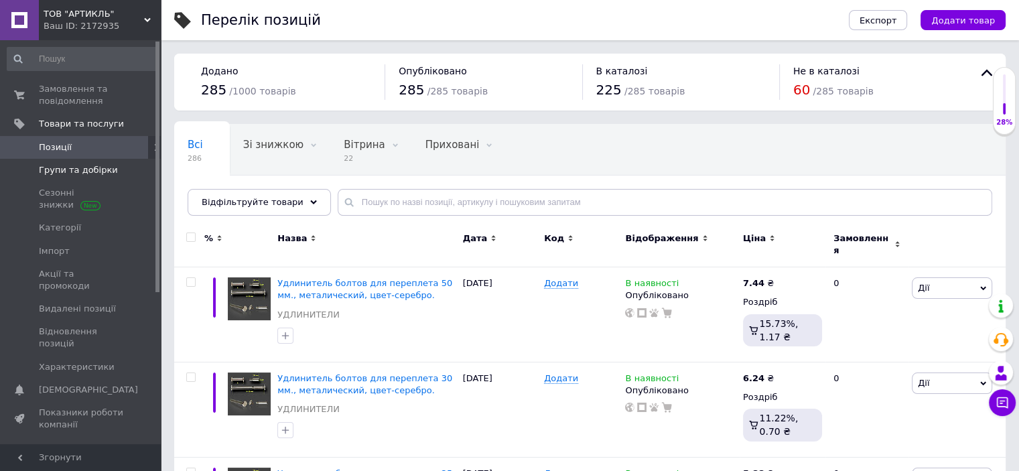
click at [61, 166] on span "Групи та добірки" at bounding box center [78, 170] width 79 height 12
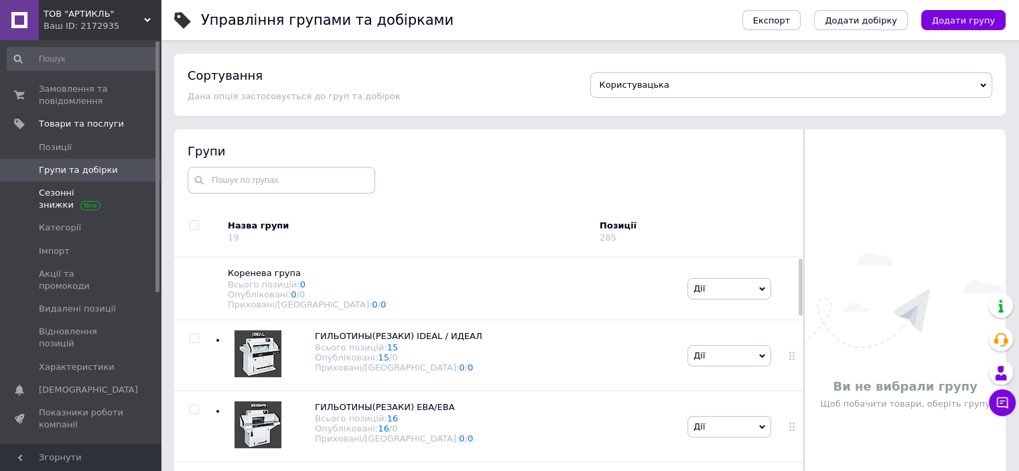
click at [48, 192] on span "Сезонні знижки" at bounding box center [81, 199] width 85 height 24
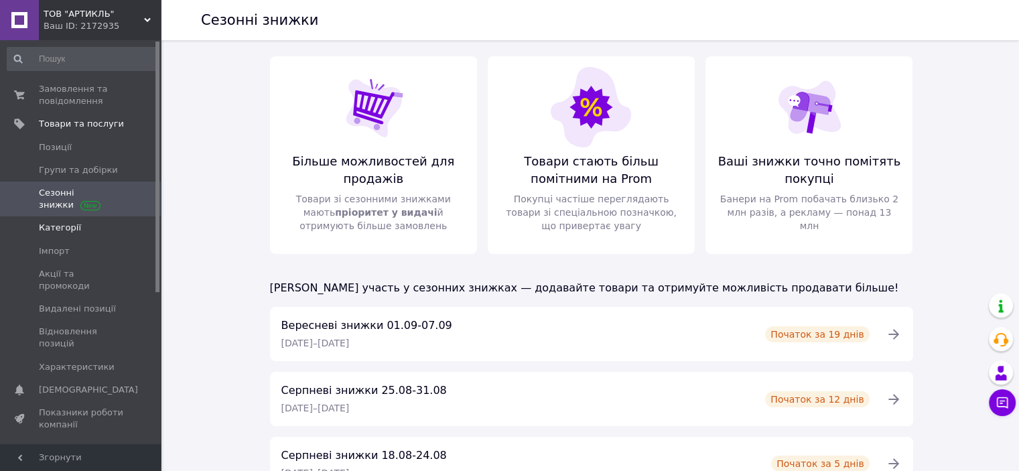
click at [57, 226] on span "Категорії" at bounding box center [60, 228] width 42 height 12
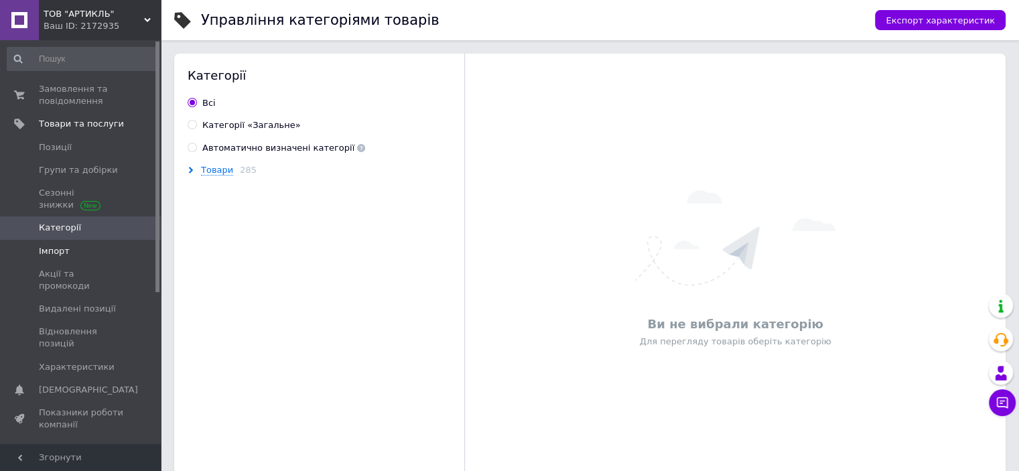
click at [51, 250] on span "Імпорт" at bounding box center [54, 251] width 31 height 12
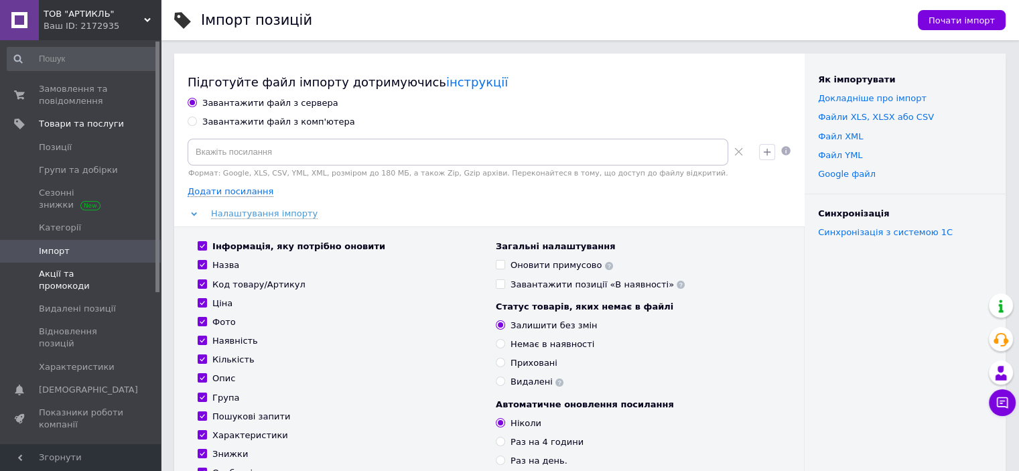
click at [56, 273] on span "Акції та промокоди" at bounding box center [81, 280] width 85 height 24
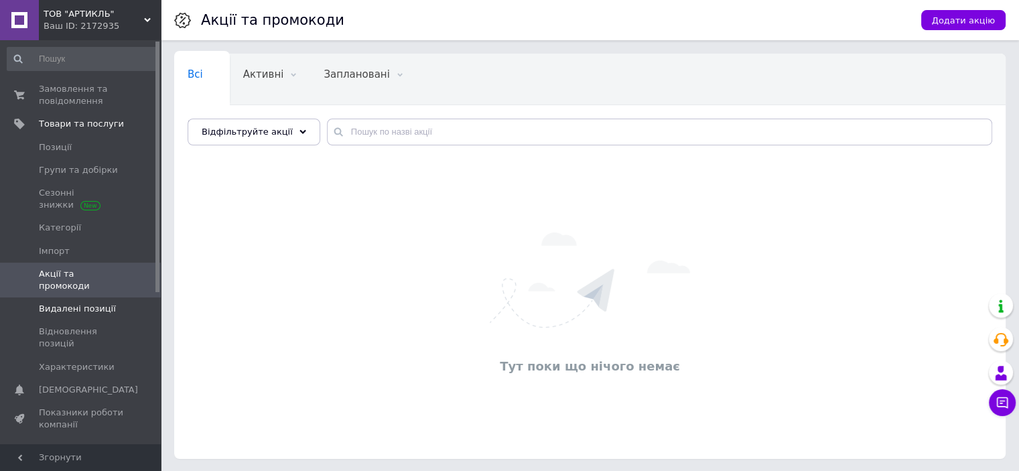
click at [56, 303] on span "Видалені позиції" at bounding box center [77, 309] width 77 height 12
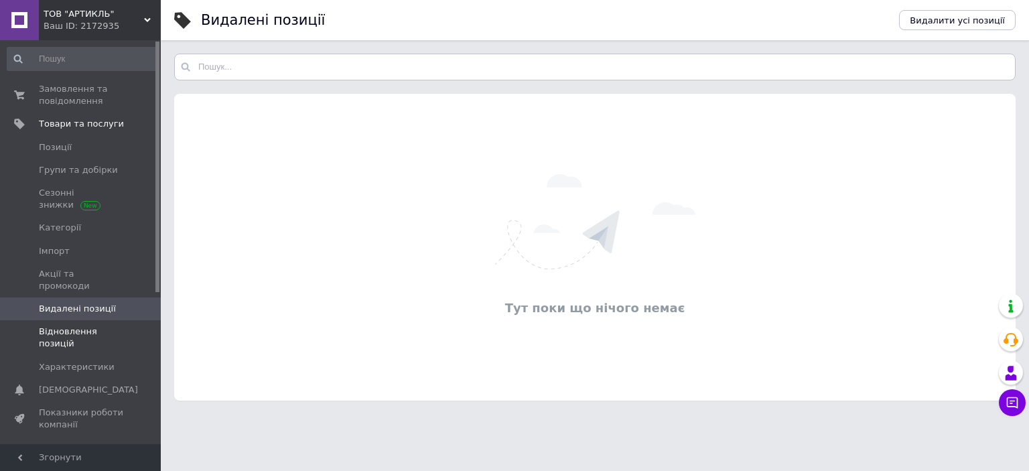
click at [57, 326] on span "Відновлення позицій" at bounding box center [81, 338] width 85 height 24
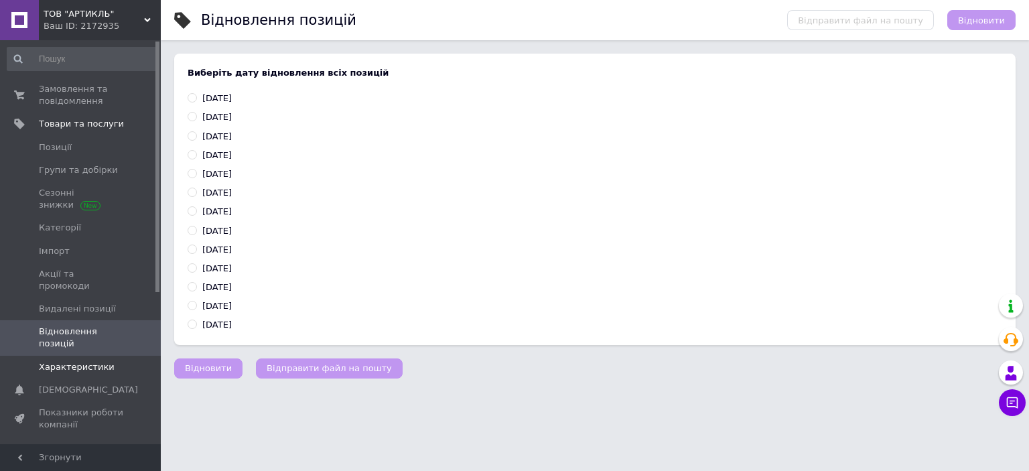
click at [57, 361] on span "Характеристики" at bounding box center [77, 367] width 76 height 12
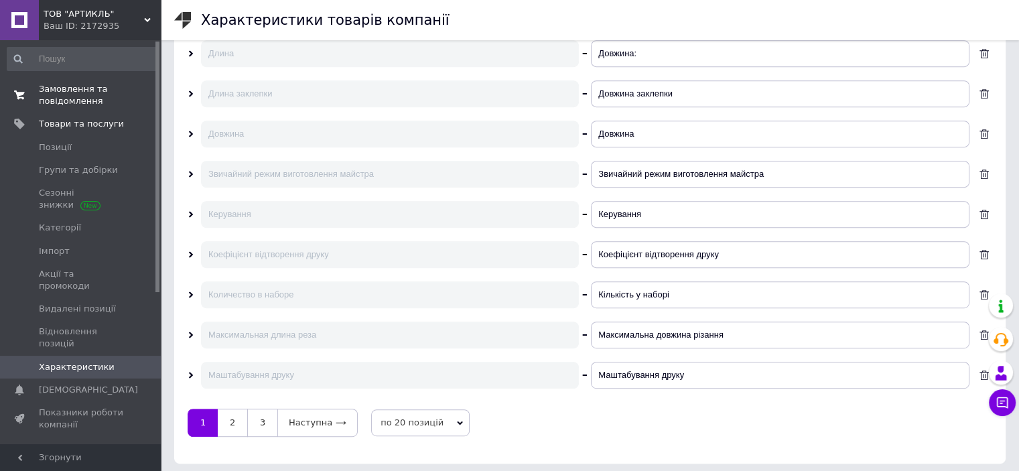
click at [66, 91] on span "Замовлення та повідомлення" at bounding box center [81, 95] width 85 height 24
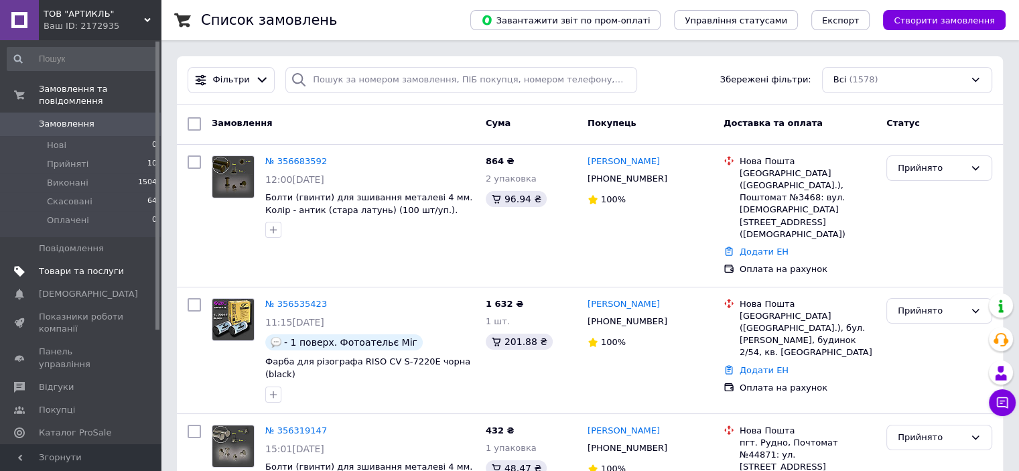
click at [60, 265] on span "Товари та послуги" at bounding box center [81, 271] width 85 height 12
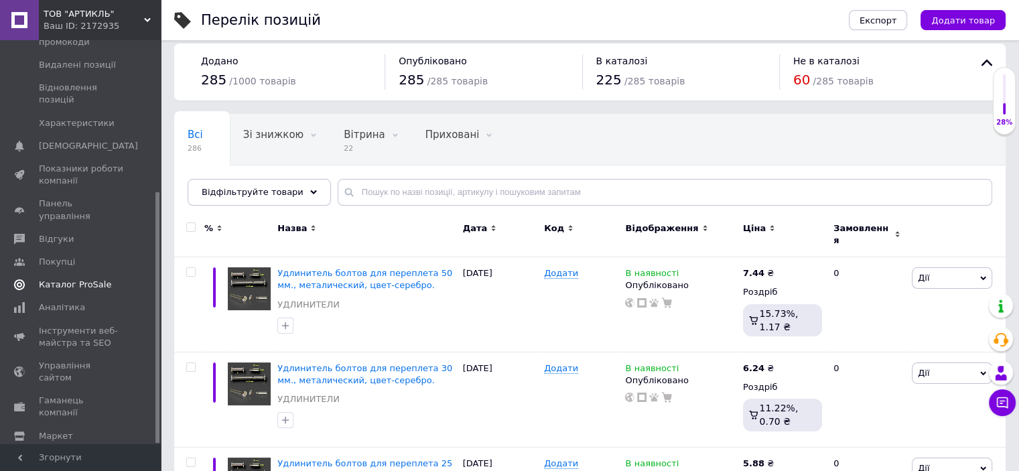
scroll to position [268, 0]
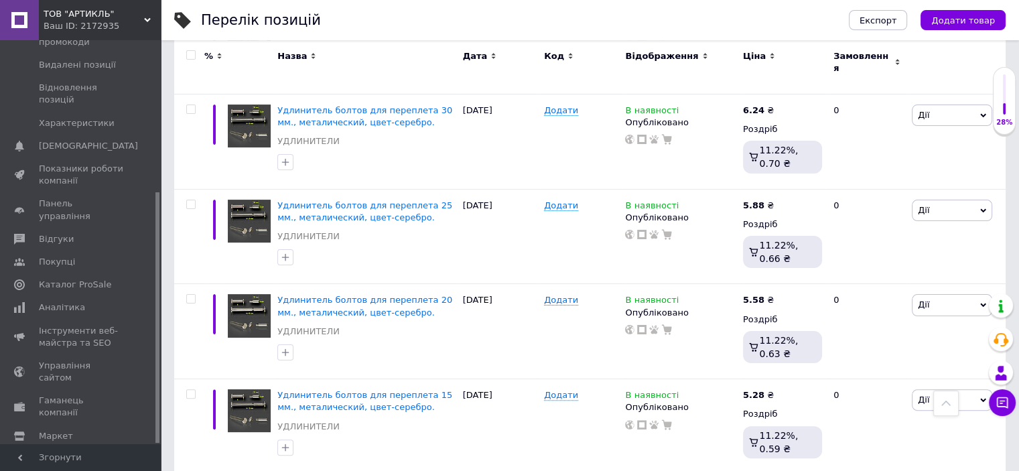
click at [56, 453] on span "Налаштування" at bounding box center [73, 459] width 68 height 12
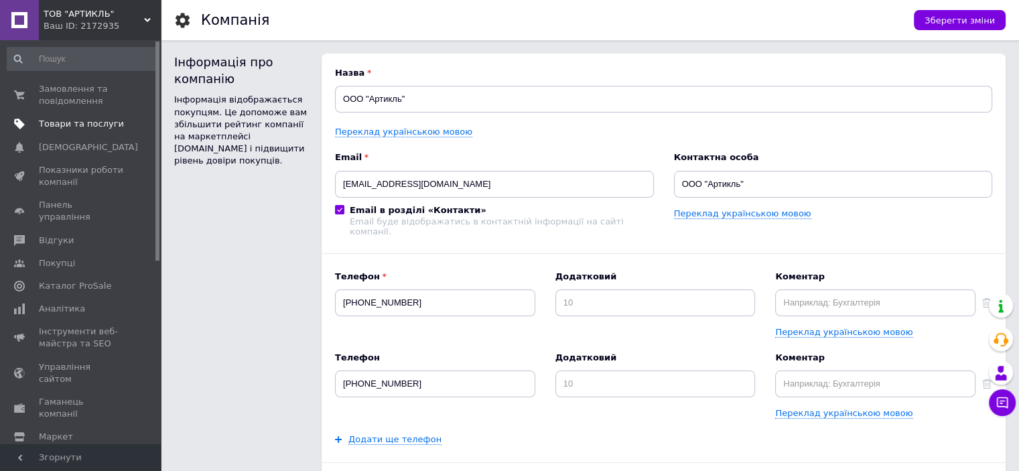
click at [57, 122] on span "Товари та послуги" at bounding box center [81, 124] width 85 height 12
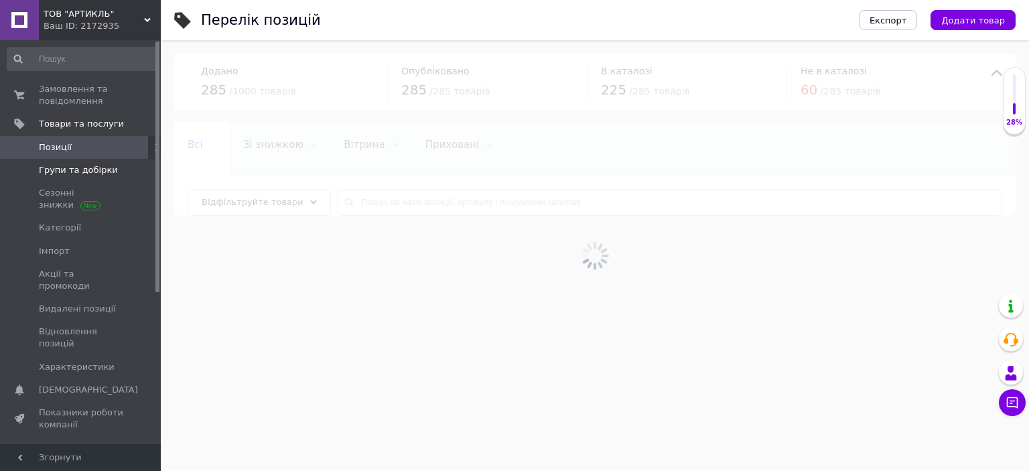
click at [56, 167] on span "Групи та добірки" at bounding box center [78, 170] width 79 height 12
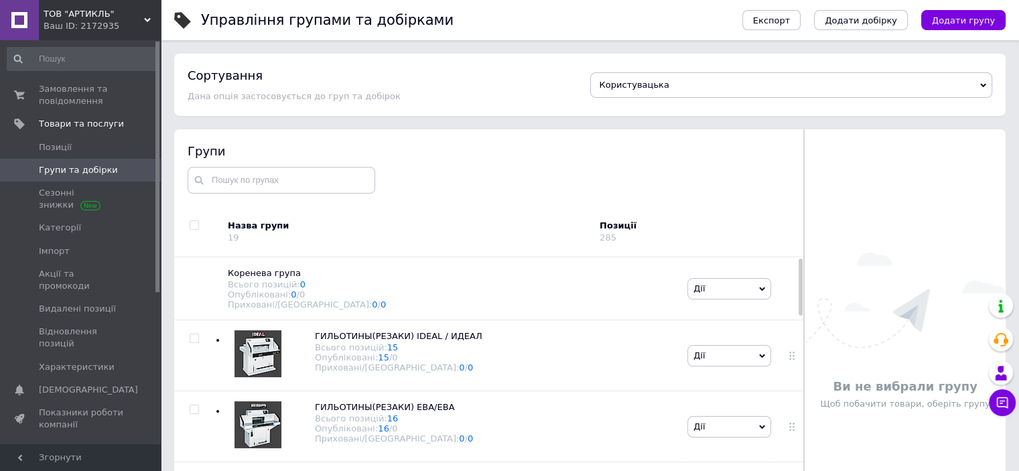
click at [983, 82] on icon at bounding box center [983, 85] width 6 height 6
click at [482, 81] on div "Сортування" at bounding box center [389, 75] width 403 height 17
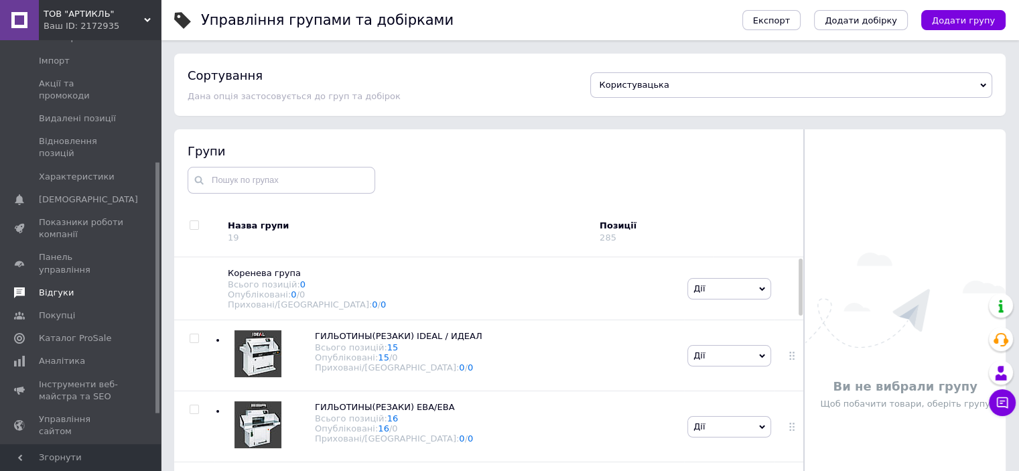
scroll to position [201, 0]
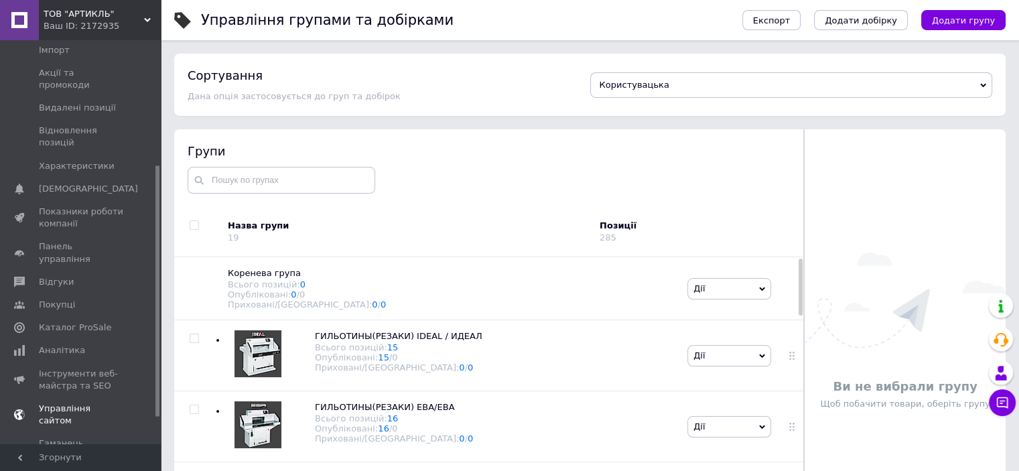
click at [96, 403] on span "Управління сайтом" at bounding box center [81, 415] width 85 height 24
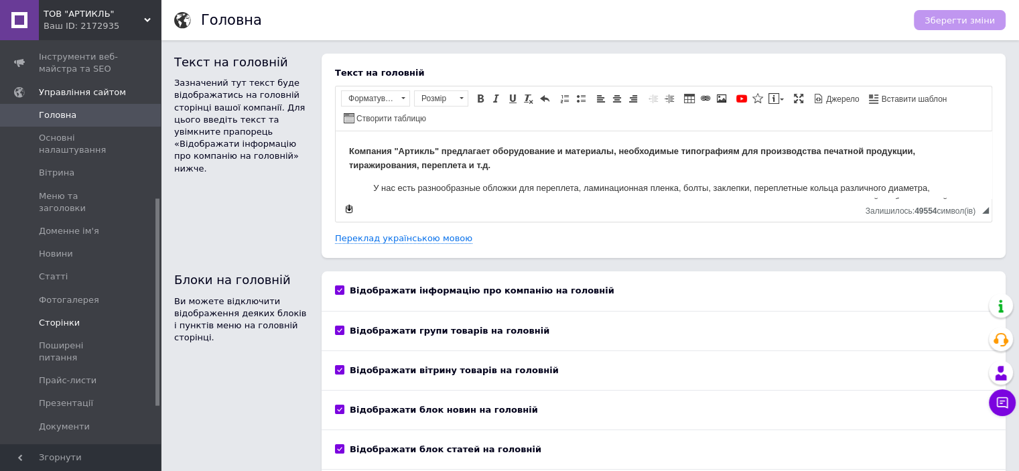
scroll to position [335, 0]
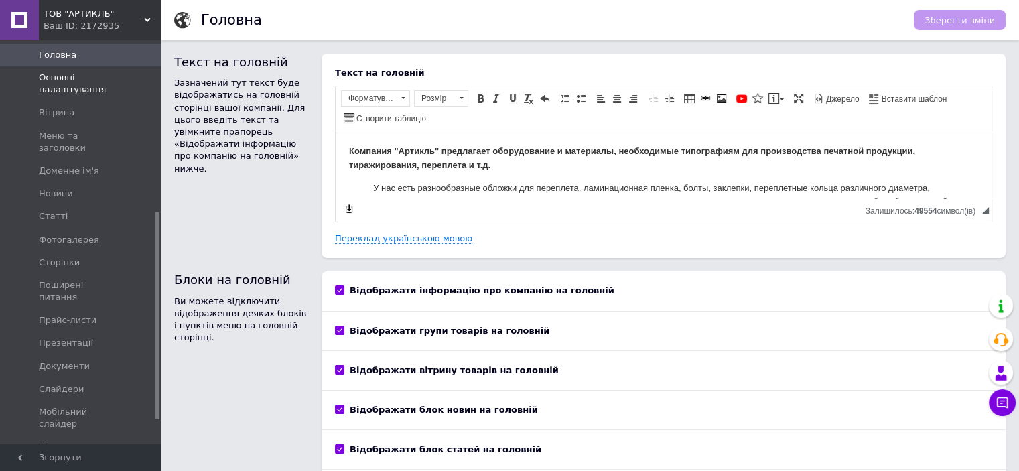
click at [70, 76] on span "Основні налаштування" at bounding box center [81, 84] width 85 height 24
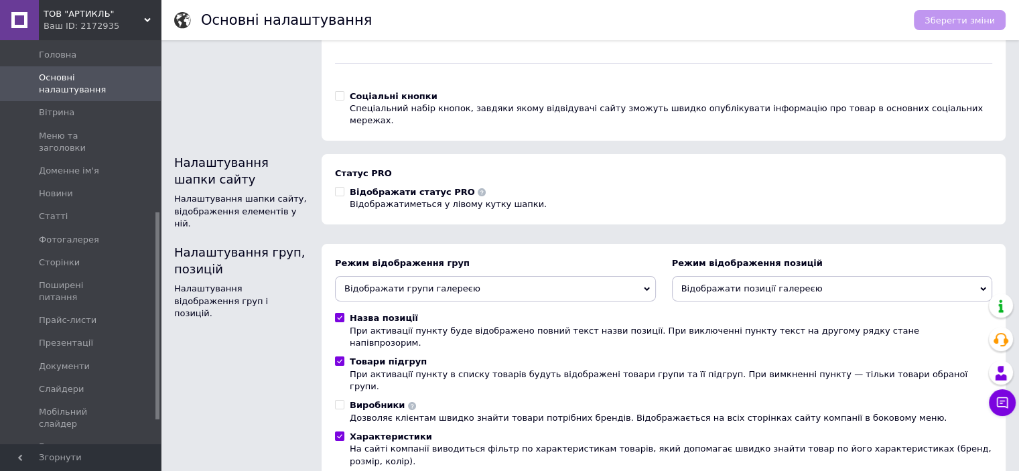
scroll to position [268, 0]
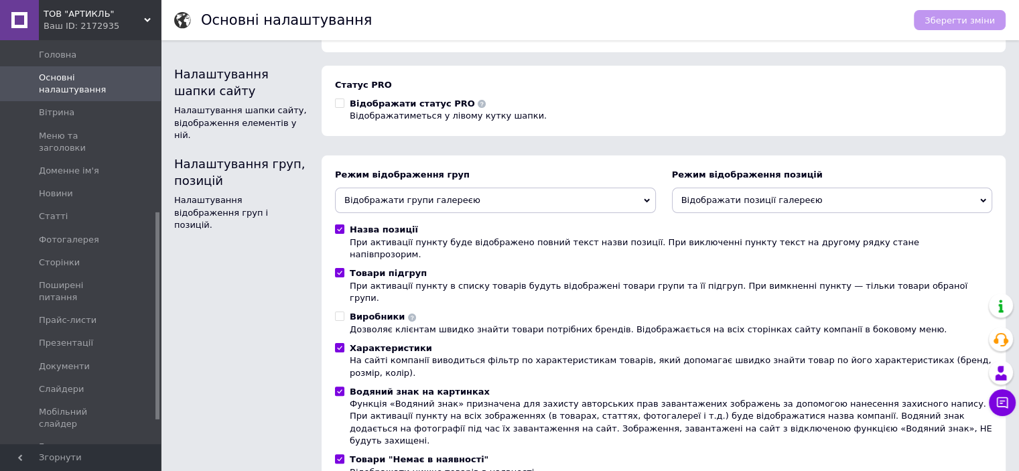
click at [340, 387] on input "Водяний знак на картинках Функція «Водяний знак» призначена для захисту авторсь…" at bounding box center [339, 391] width 9 height 9
checkbox input "false"
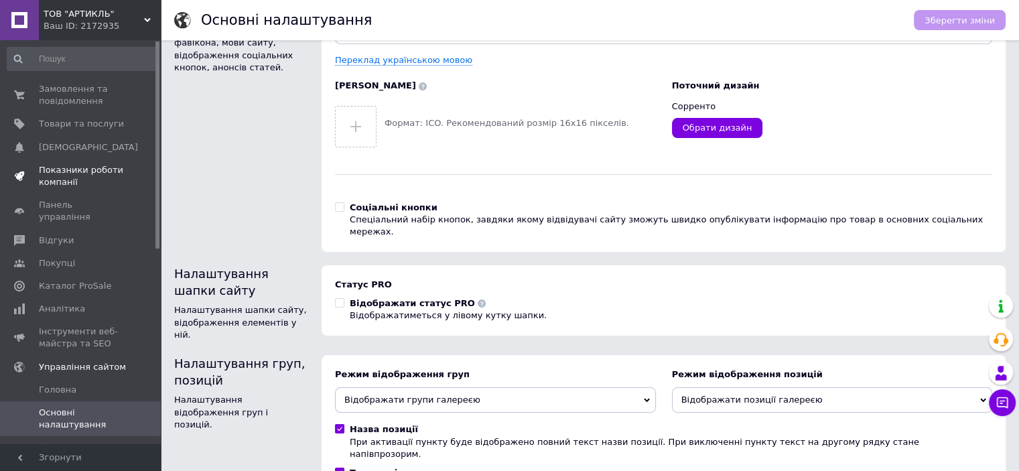
scroll to position [67, 0]
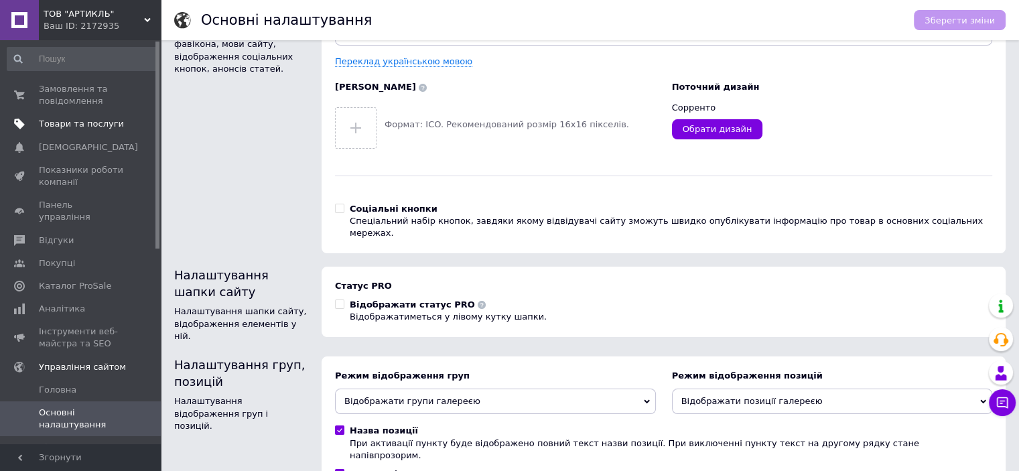
click at [78, 122] on span "Товари та послуги" at bounding box center [81, 124] width 85 height 12
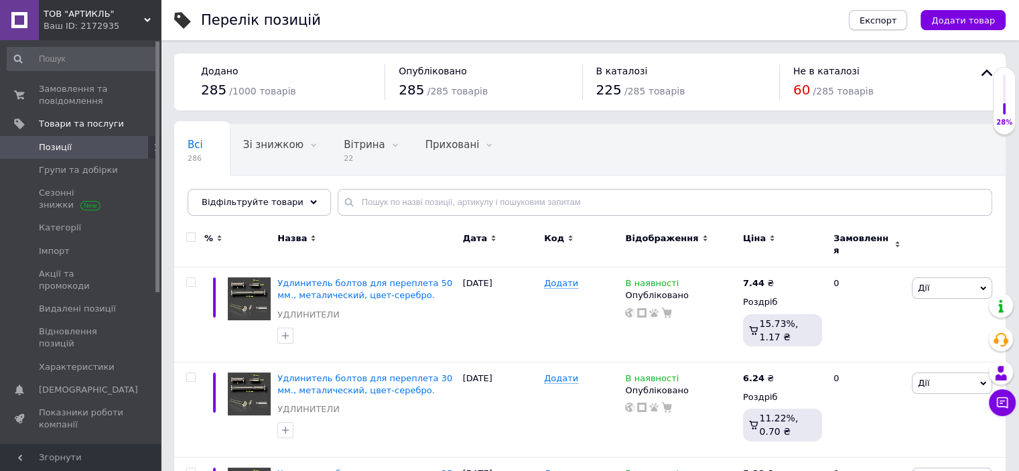
click at [888, 19] on span "Експорт" at bounding box center [879, 20] width 38 height 10
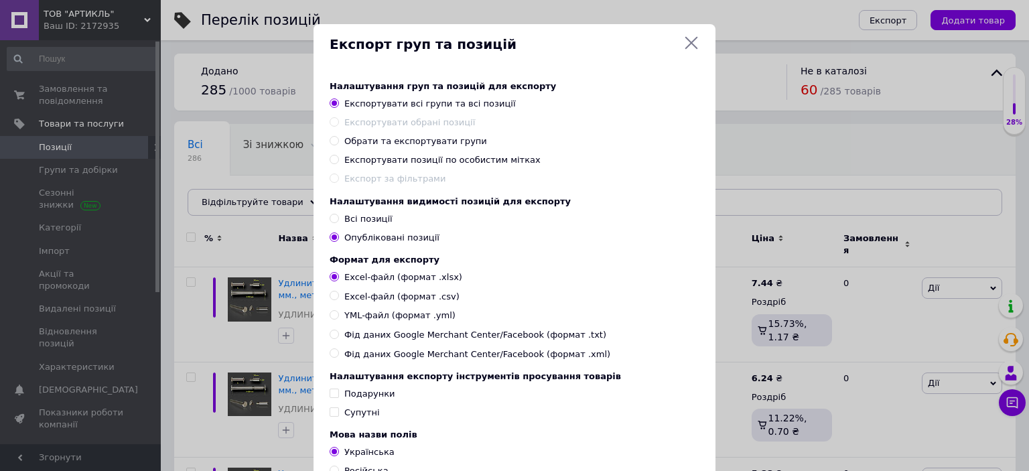
click at [332, 222] on input "Всі позиції" at bounding box center [334, 218] width 9 height 9
radio input "true"
click at [332, 319] on input "YML-файл (формат .yml)" at bounding box center [334, 314] width 9 height 9
radio input "true"
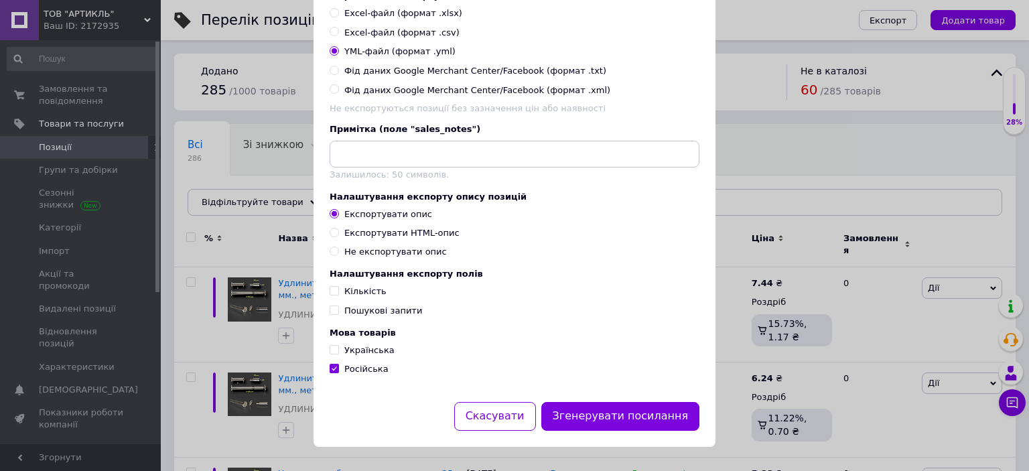
scroll to position [268, 0]
click at [334, 237] on input "Експортувати HTML-опис" at bounding box center [334, 232] width 9 height 9
radio input "true"
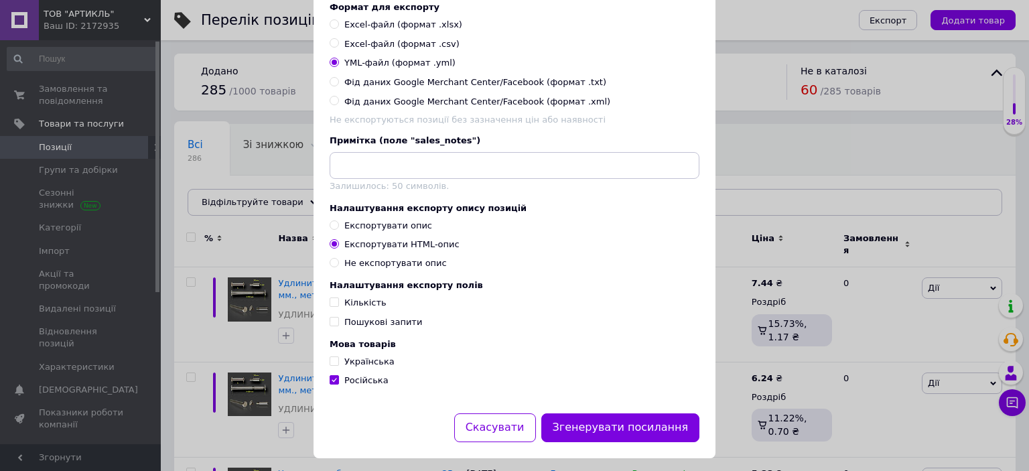
scroll to position [283, 0]
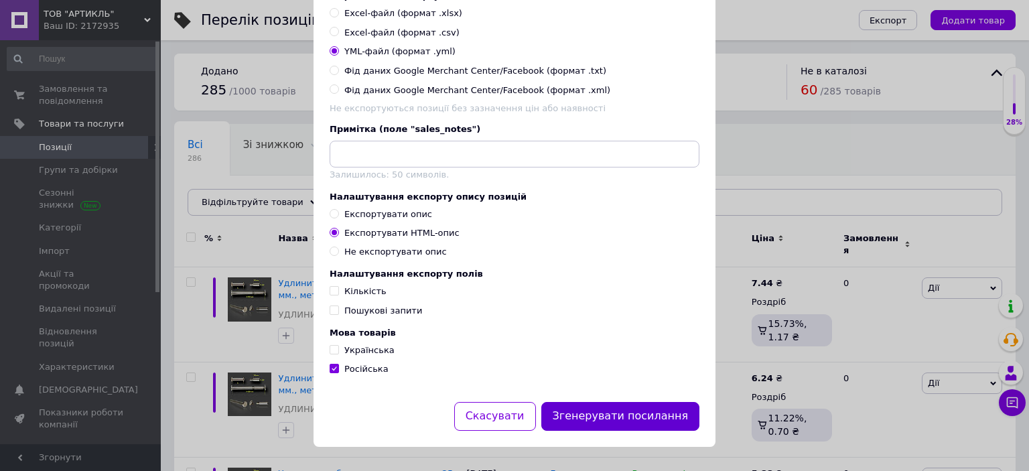
click at [619, 417] on button "Згенерувати посилання" at bounding box center [620, 416] width 159 height 29
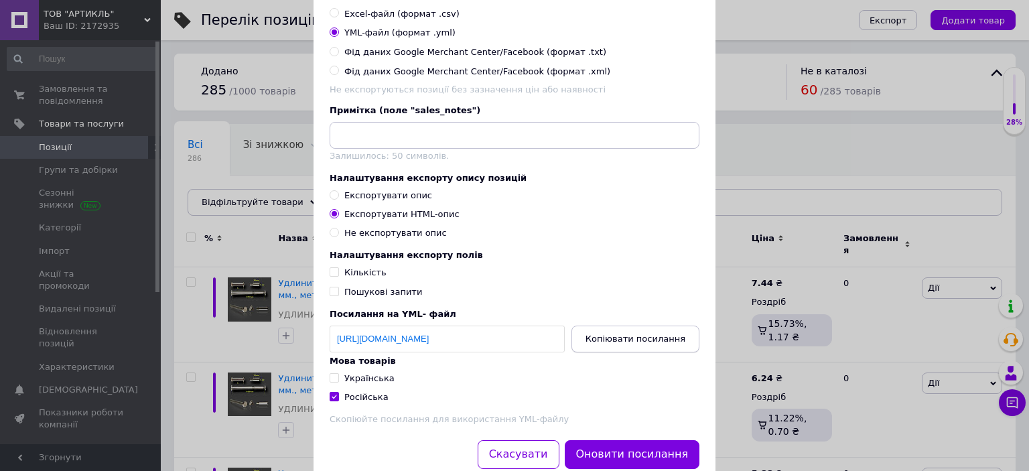
click at [624, 344] on span "Копіювати посилання" at bounding box center [636, 339] width 100 height 10
click at [332, 382] on input "Українська" at bounding box center [334, 377] width 9 height 9
checkbox input "true"
click at [334, 401] on input "Російська" at bounding box center [334, 396] width 9 height 9
checkbox input "false"
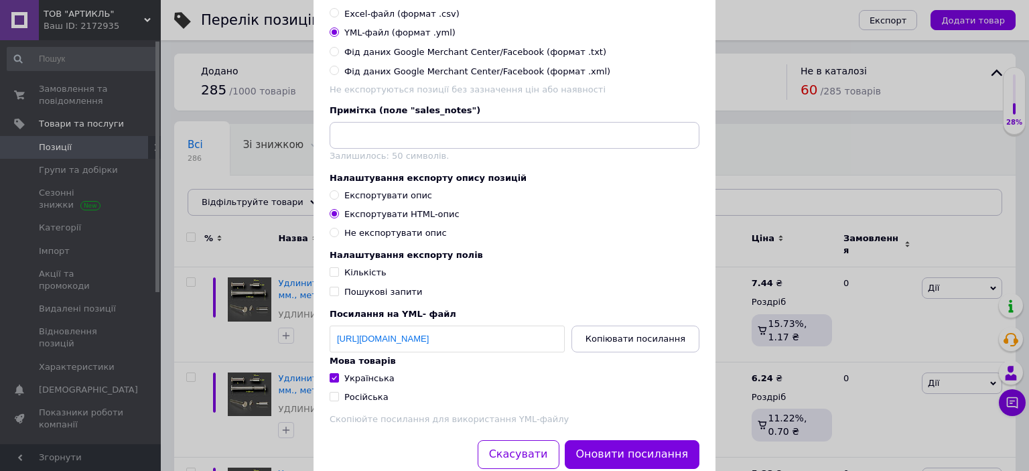
scroll to position [342, 0]
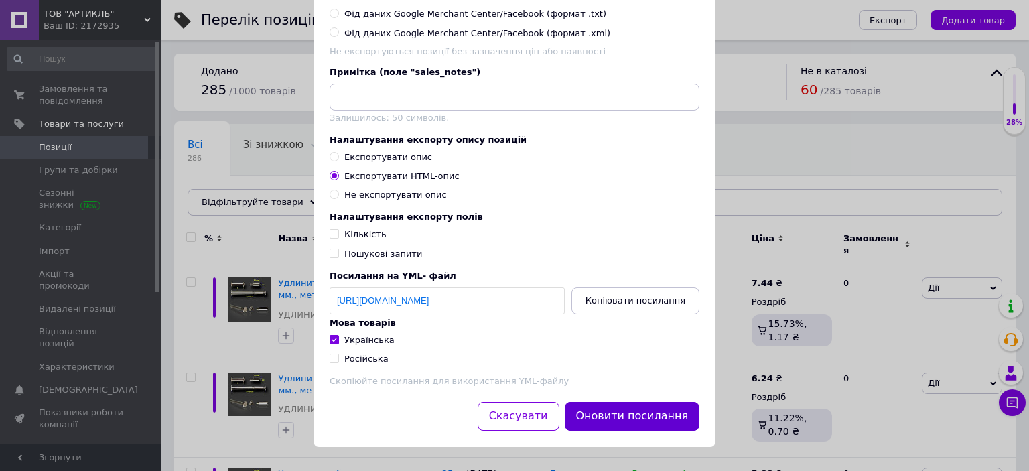
click at [623, 418] on button "Оновити посилання" at bounding box center [632, 416] width 135 height 29
click at [603, 415] on button "Оновити посилання" at bounding box center [632, 416] width 135 height 29
click at [637, 299] on span "Копіювати посилання" at bounding box center [636, 301] width 100 height 10
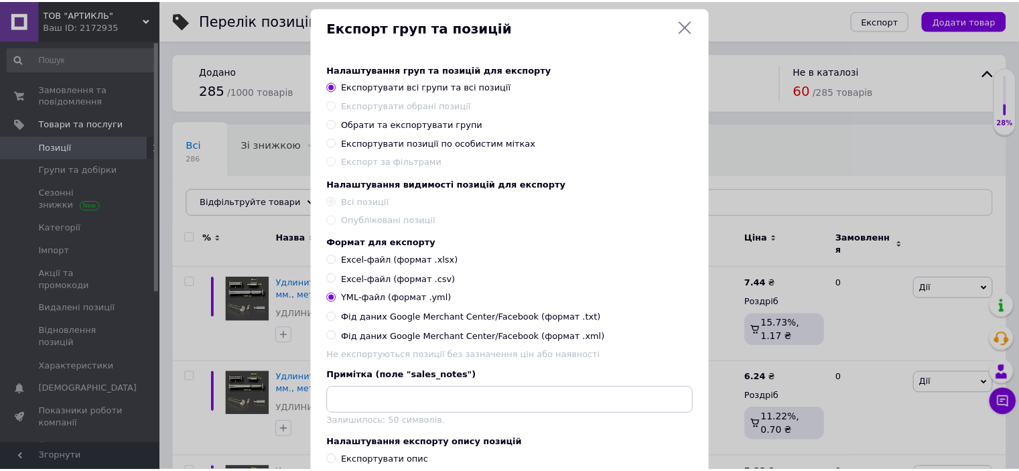
scroll to position [0, 0]
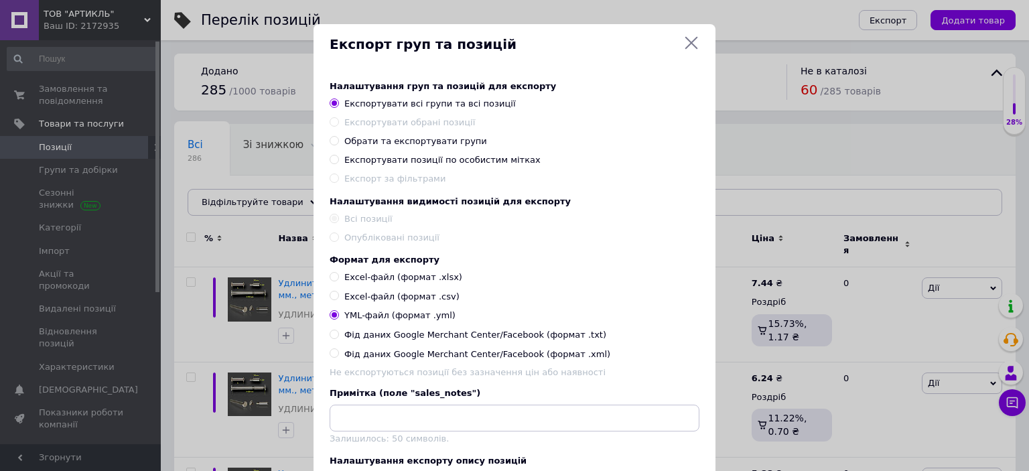
click at [690, 40] on icon at bounding box center [691, 43] width 16 height 16
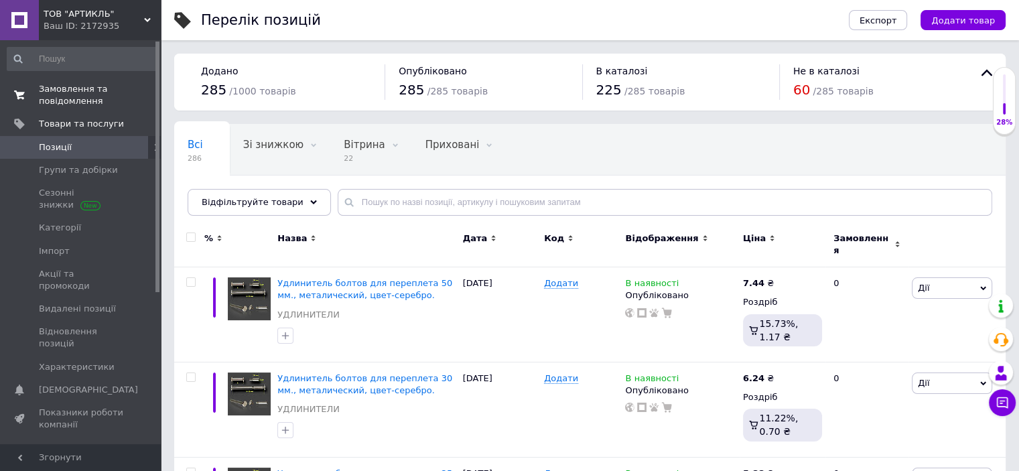
click at [62, 91] on span "Замовлення та повідомлення" at bounding box center [81, 95] width 85 height 24
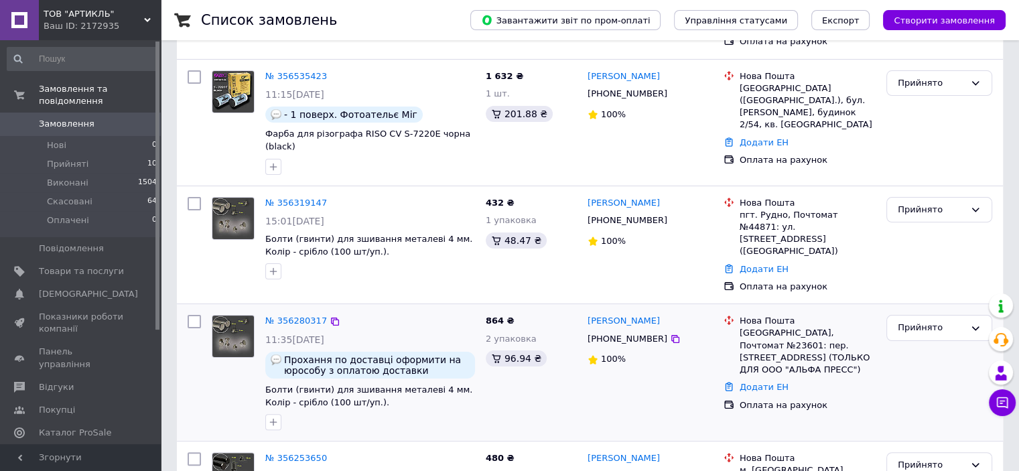
scroll to position [268, 0]
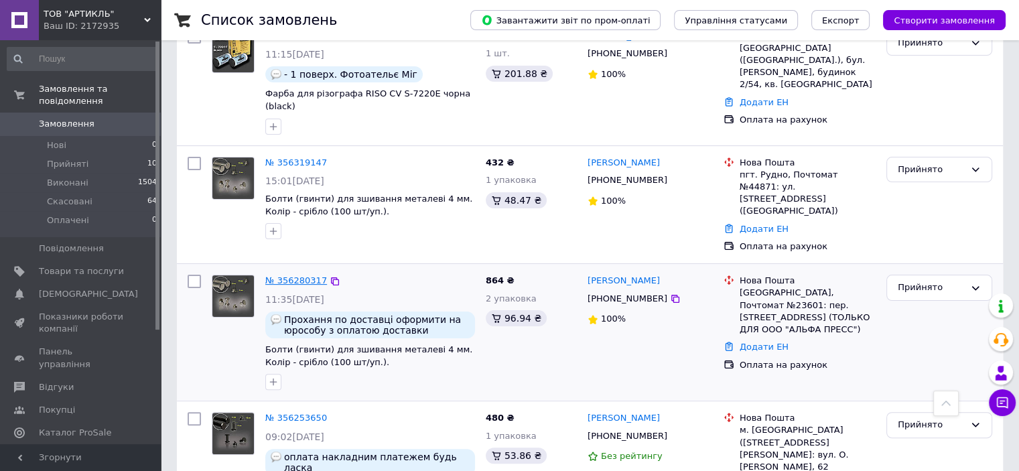
click at [289, 275] on link "№ 356280317" at bounding box center [296, 280] width 62 height 10
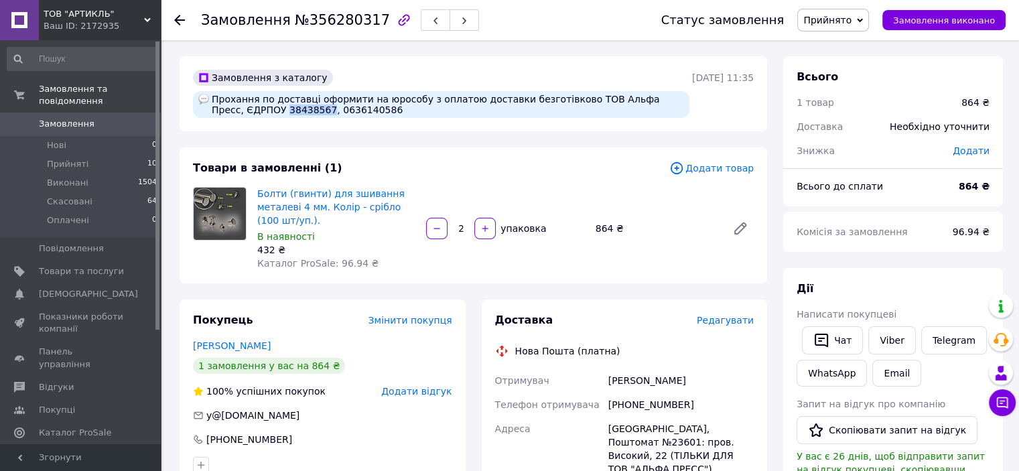
drag, startPoint x: 252, startPoint y: 109, endPoint x: 289, endPoint y: 112, distance: 37.6
click at [289, 112] on div "Прохання по доставці оформити на юрособу з оплатою доставки безготівково ТОВ Ал…" at bounding box center [441, 104] width 497 height 27
copy div "38438567"
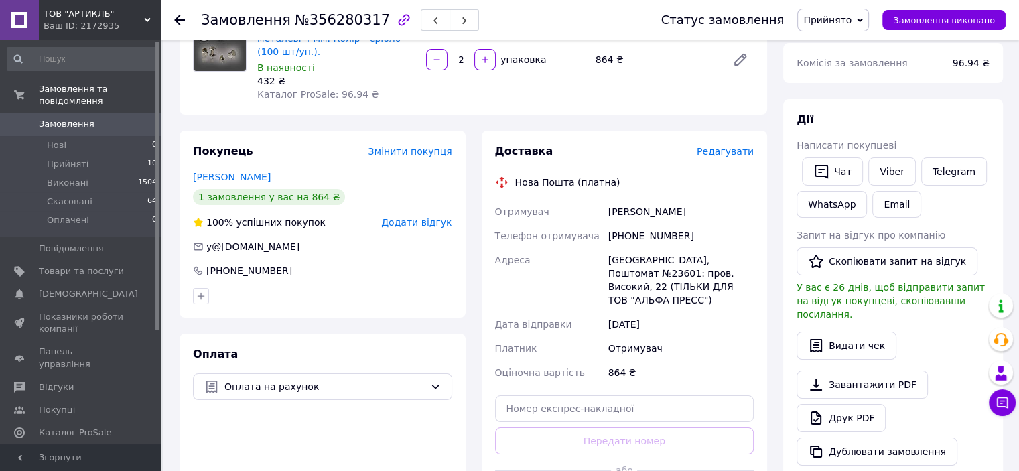
scroll to position [201, 0]
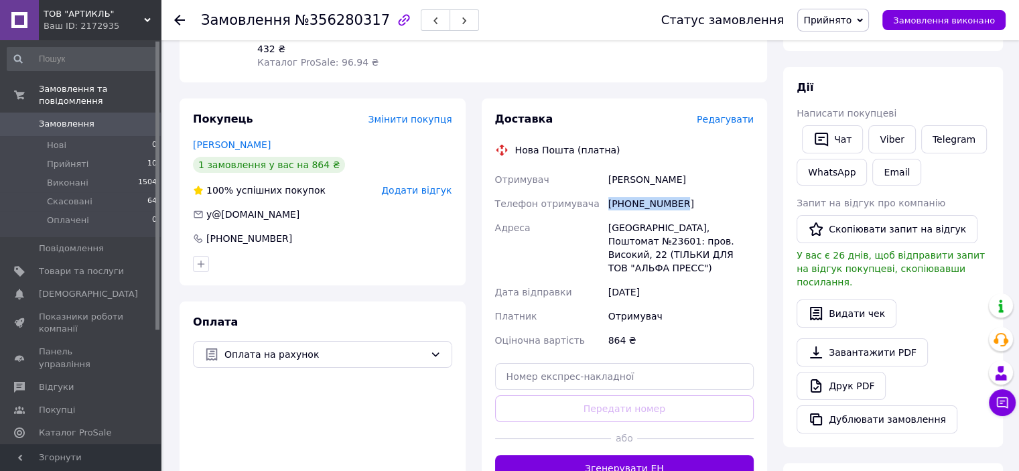
drag, startPoint x: 609, startPoint y: 206, endPoint x: 677, endPoint y: 203, distance: 67.7
click at [677, 203] on div "[PHONE_NUMBER]" at bounding box center [681, 204] width 151 height 24
copy div "[PHONE_NUMBER]"
drag, startPoint x: 608, startPoint y: 180, endPoint x: 649, endPoint y: 182, distance: 40.2
click at [649, 182] on div "[PERSON_NAME]" at bounding box center [681, 180] width 151 height 24
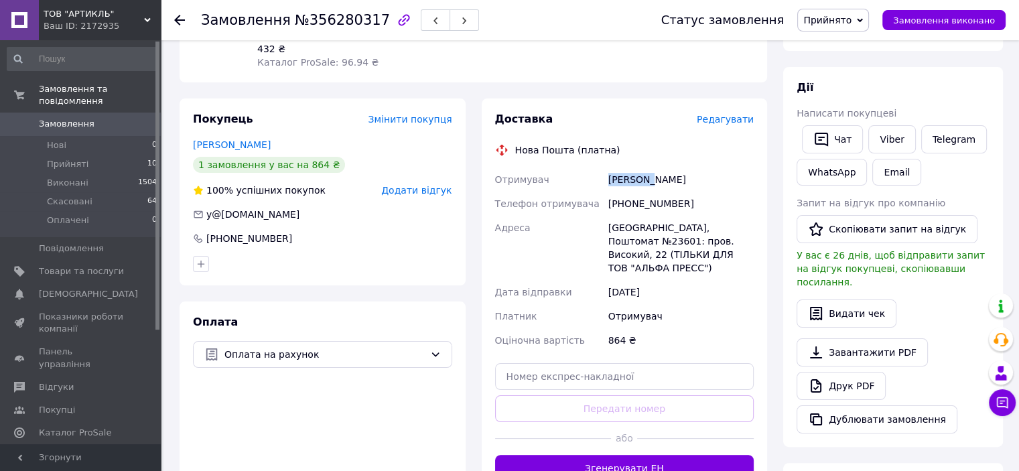
copy div "[PERSON_NAME]"
